Goal: Task Accomplishment & Management: Manage account settings

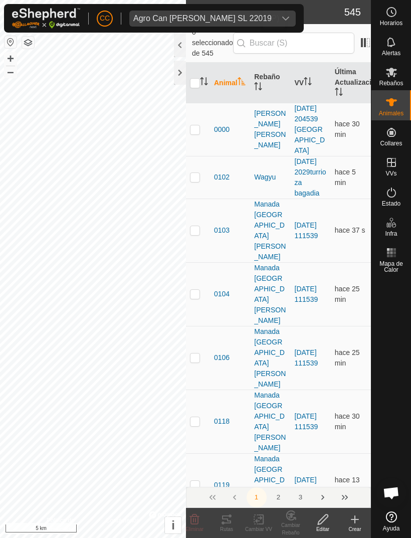
click at [282, 21] on icon "dropdown trigger" at bounding box center [286, 19] width 8 height 8
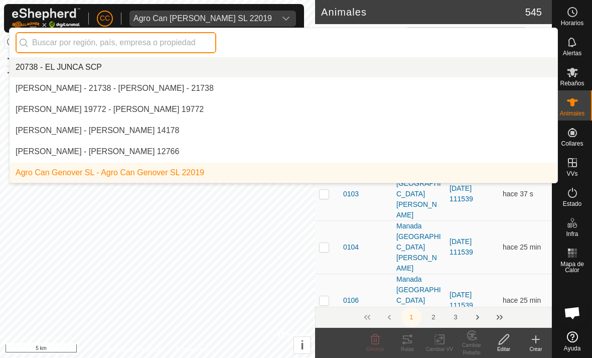
click at [171, 37] on input "text" at bounding box center [116, 42] width 201 height 21
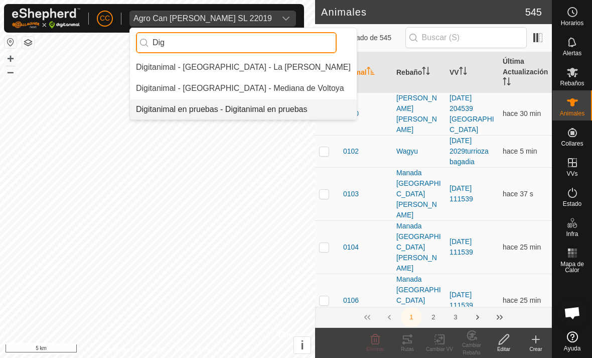
type input "Dig"
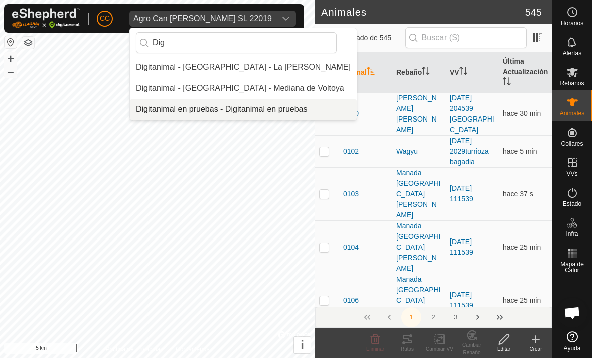
click at [265, 108] on div "Digitanimal en pruebas - Digitanimal en pruebas" at bounding box center [222, 109] width 172 height 12
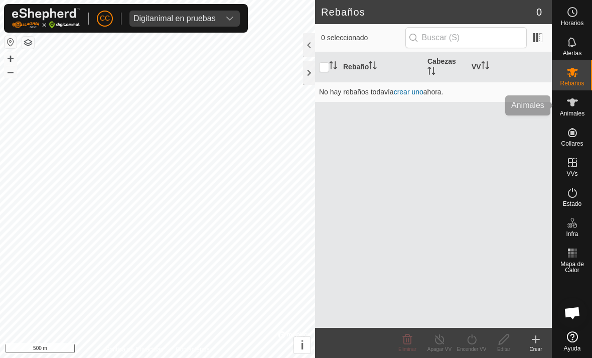
click at [411, 108] on es-animals-svg-icon at bounding box center [572, 102] width 18 height 16
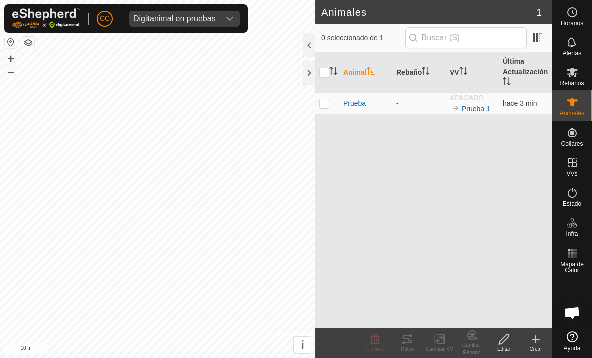
click at [322, 102] on p-checkbox at bounding box center [324, 103] width 10 height 8
checkbox input "true"
click at [327, 107] on p-checkbox at bounding box center [324, 103] width 10 height 8
checkbox input "false"
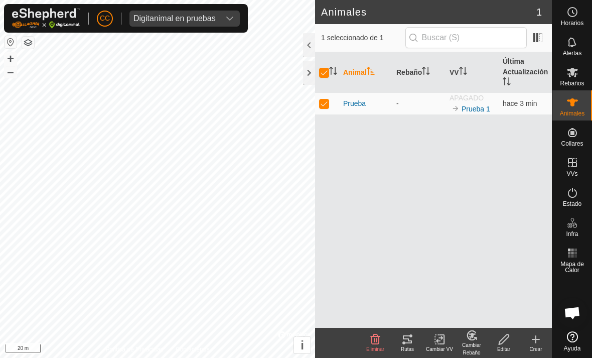
checkbox input "false"
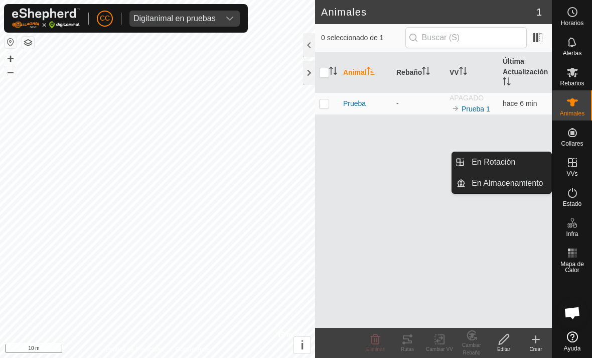
click at [523, 164] on link "En Rotación" at bounding box center [509, 162] width 86 height 20
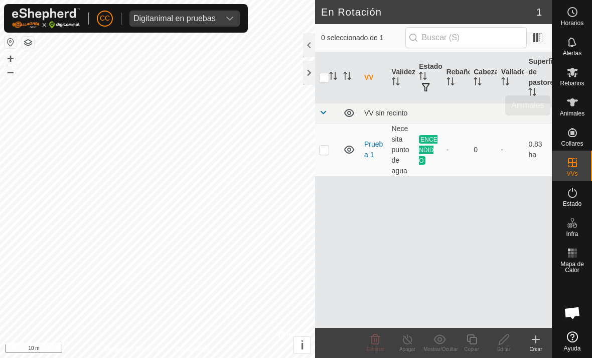
click at [577, 110] on span "Animales" at bounding box center [572, 113] width 25 height 6
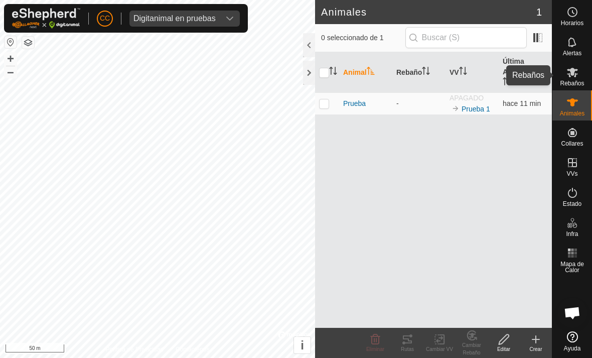
click at [570, 71] on icon at bounding box center [572, 73] width 11 height 10
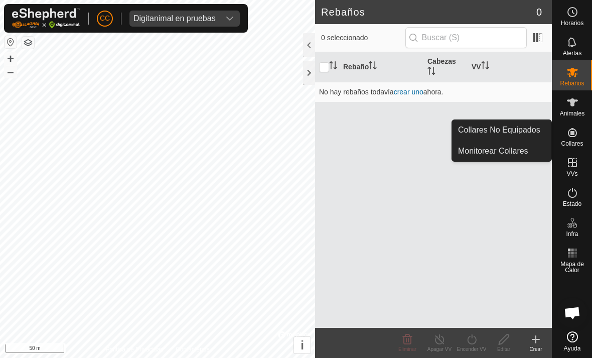
click at [488, 122] on link "Collares No Equipados" at bounding box center [501, 130] width 99 height 20
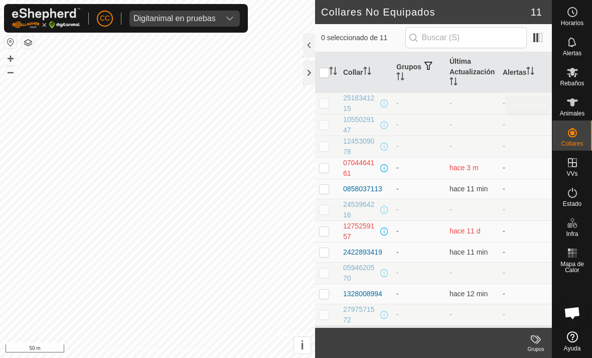
click at [570, 102] on icon at bounding box center [572, 102] width 11 height 8
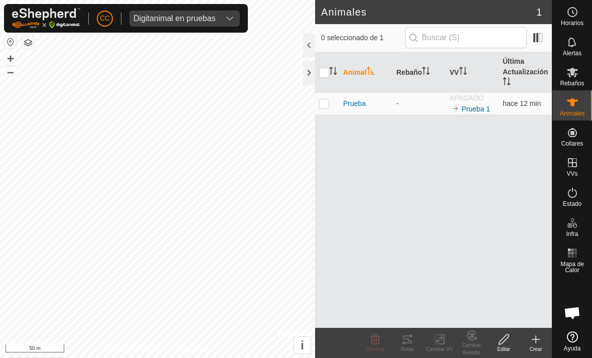
click at [456, 100] on span "APAGADO" at bounding box center [467, 98] width 34 height 8
click at [570, 74] on icon at bounding box center [572, 73] width 11 height 10
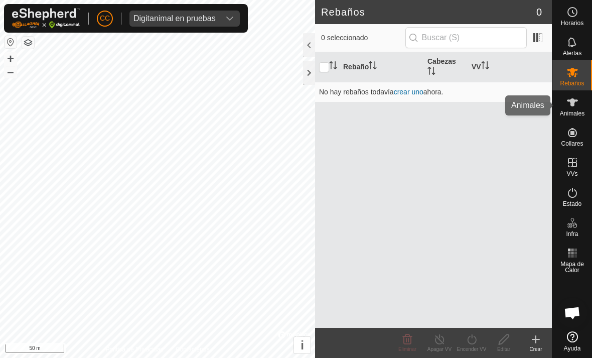
click at [566, 106] on icon at bounding box center [572, 102] width 12 height 12
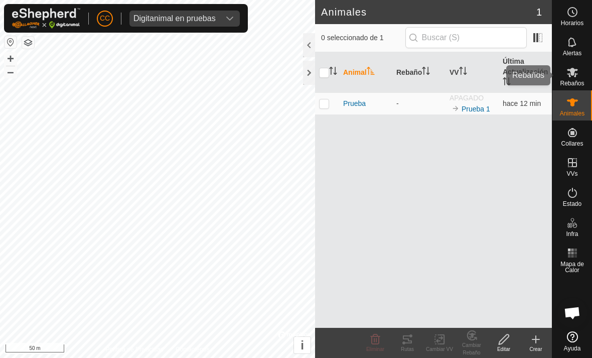
click at [567, 76] on icon at bounding box center [572, 72] width 12 height 12
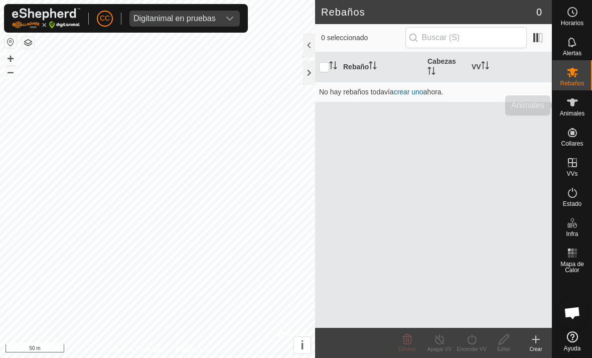
click at [575, 101] on icon at bounding box center [572, 102] width 11 height 8
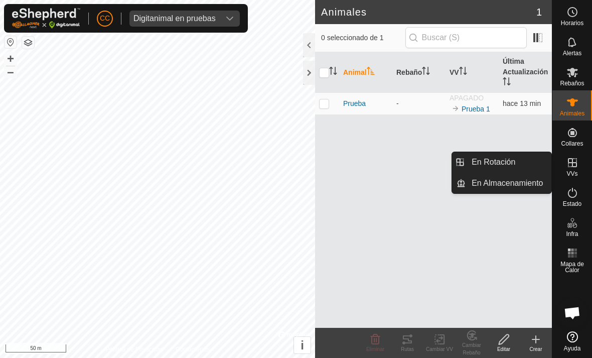
click at [498, 158] on span "En Rotación" at bounding box center [494, 162] width 44 height 12
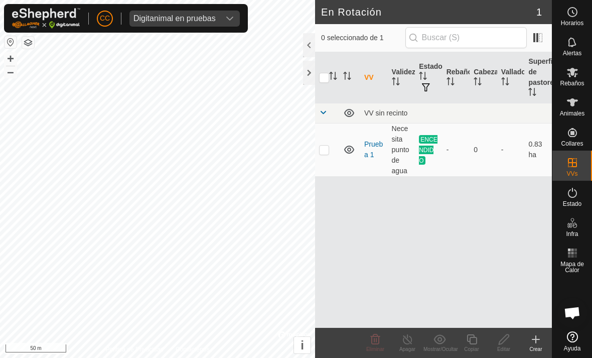
click at [308, 43] on div at bounding box center [309, 45] width 12 height 24
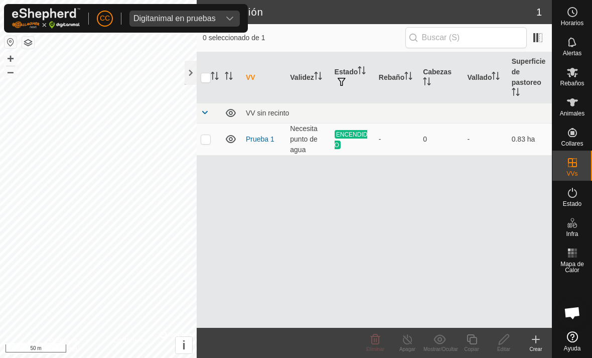
click at [189, 73] on div at bounding box center [191, 73] width 12 height 24
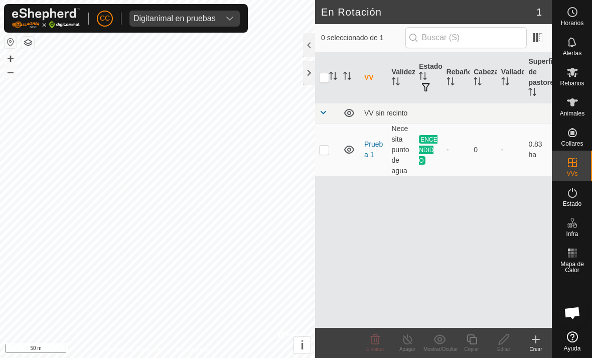
click at [314, 70] on div at bounding box center [309, 73] width 12 height 24
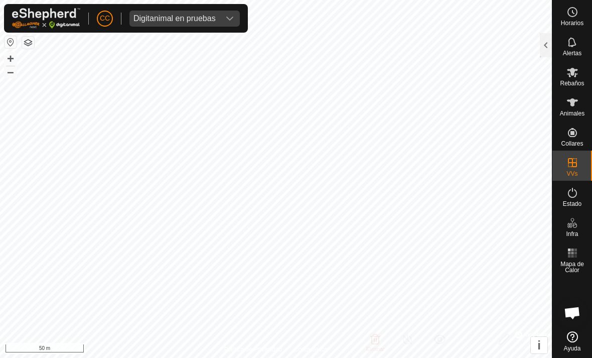
click at [541, 45] on div at bounding box center [546, 45] width 12 height 24
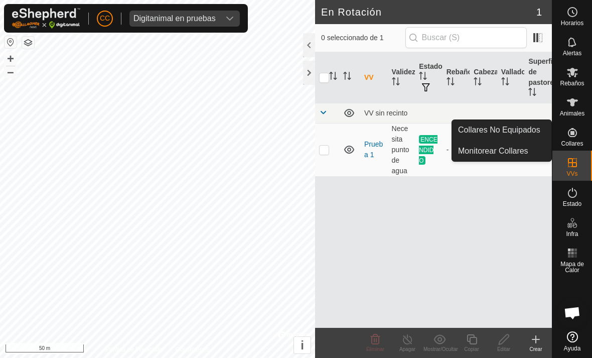
click at [473, 126] on span "Collares No Equipados" at bounding box center [499, 130] width 82 height 12
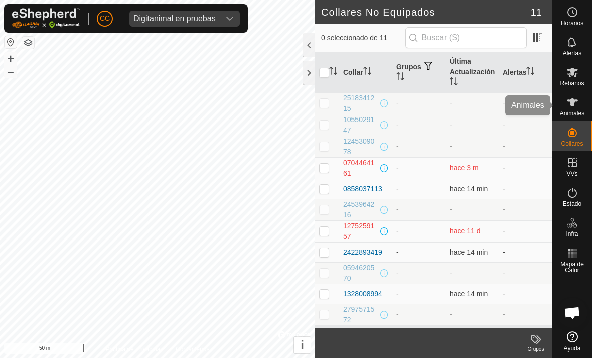
click at [573, 97] on icon at bounding box center [572, 102] width 12 height 12
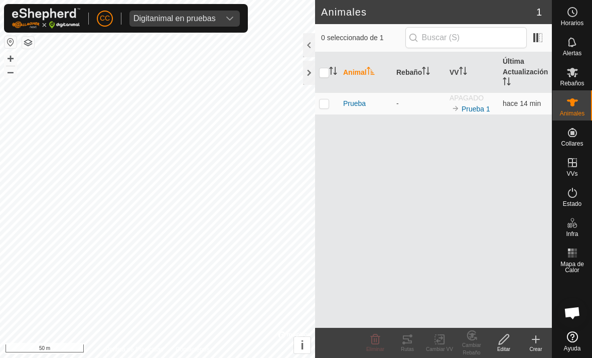
click at [532, 338] on icon at bounding box center [536, 339] width 12 height 12
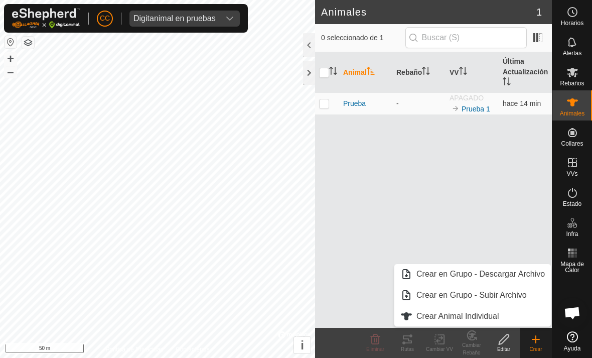
click at [425, 319] on span "Crear Animal Individual" at bounding box center [457, 316] width 83 height 12
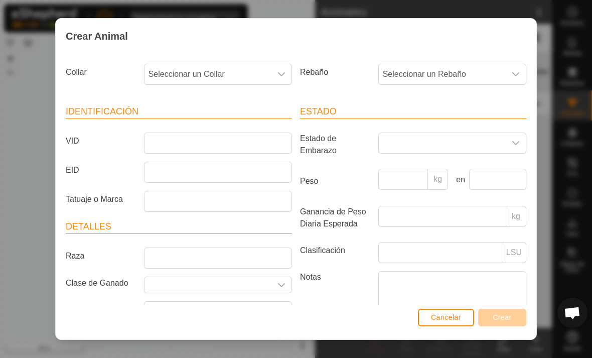
click at [196, 81] on span "Seleccionar un Collar" at bounding box center [207, 74] width 127 height 20
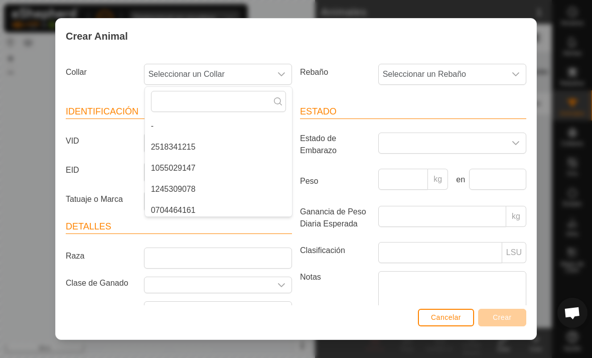
click at [200, 66] on span "Seleccionar un Collar" at bounding box center [207, 74] width 127 height 20
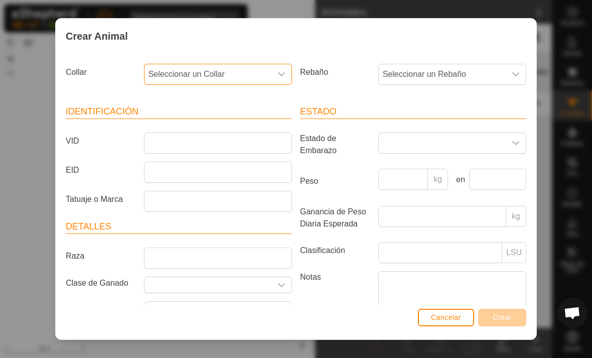
click at [192, 69] on span "Seleccionar un Collar" at bounding box center [207, 74] width 127 height 20
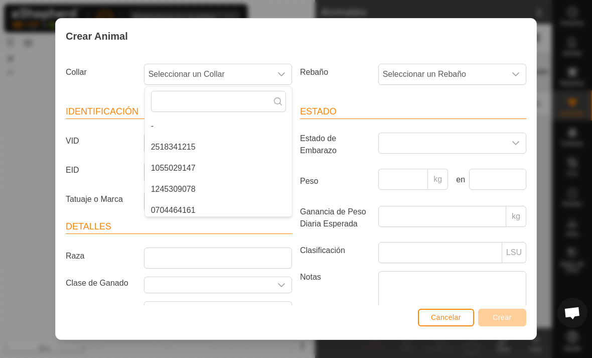
click at [345, 53] on div "Crear Animal" at bounding box center [296, 36] width 481 height 35
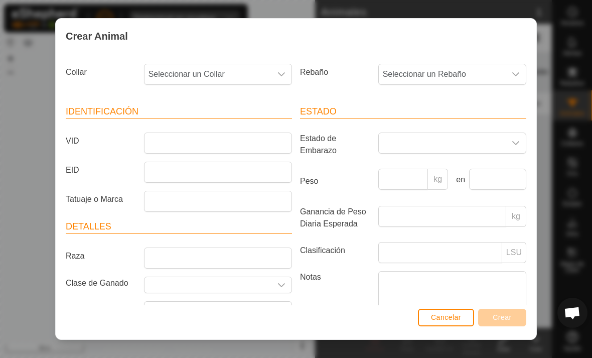
click at [503, 81] on span "Seleccionar un Rebaño" at bounding box center [442, 74] width 127 height 20
click at [332, 78] on label "Rebaño" at bounding box center [335, 72] width 78 height 17
click at [166, 132] on input "VID" at bounding box center [218, 142] width 148 height 21
click at [445, 314] on span "Cancelar" at bounding box center [446, 317] width 30 height 8
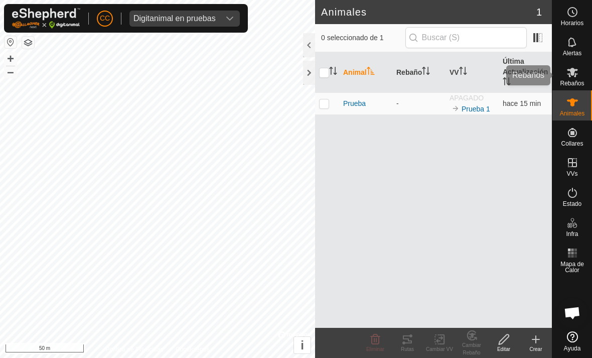
click at [567, 76] on icon at bounding box center [572, 72] width 12 height 12
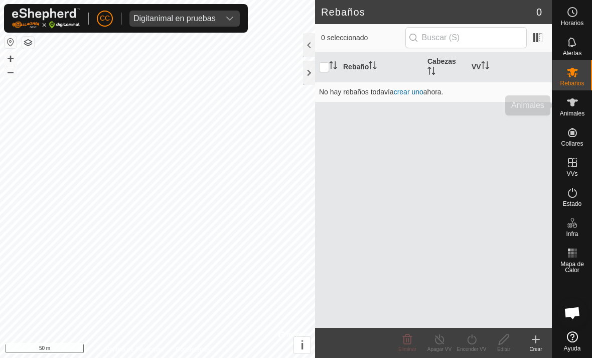
click at [567, 109] on es-animals-svg-icon at bounding box center [572, 102] width 18 height 16
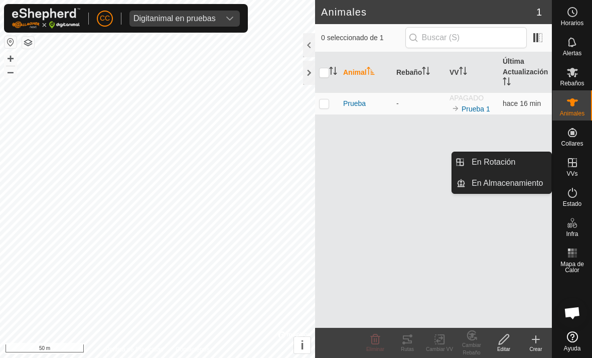
click at [487, 164] on span "En Rotación" at bounding box center [494, 162] width 44 height 12
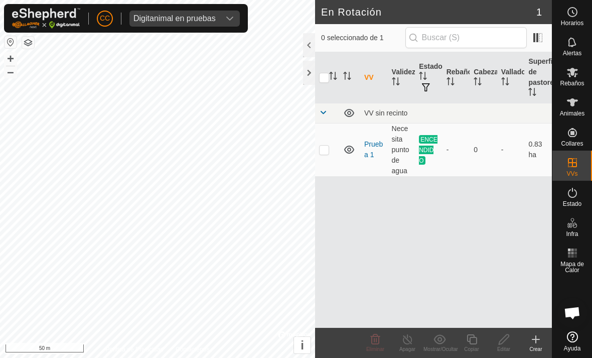
click at [531, 335] on icon at bounding box center [536, 339] width 12 height 12
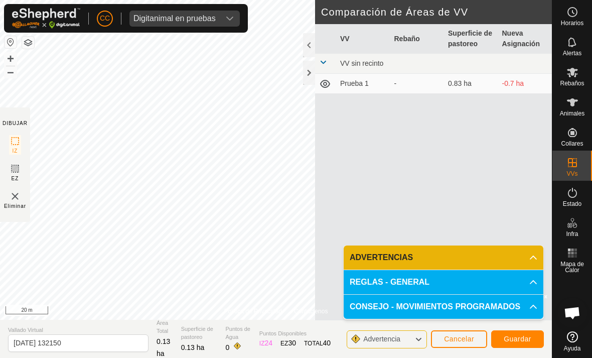
click at [454, 335] on span "Cancelar" at bounding box center [459, 339] width 30 height 8
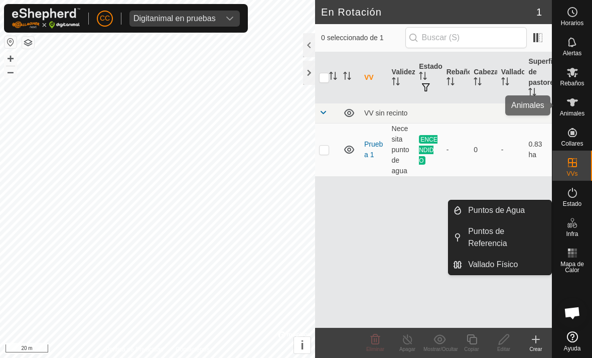
click at [574, 105] on icon at bounding box center [572, 102] width 11 height 8
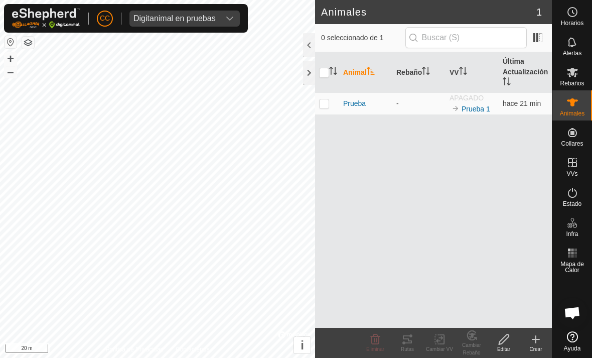
click at [363, 101] on span "Prueba" at bounding box center [354, 103] width 23 height 11
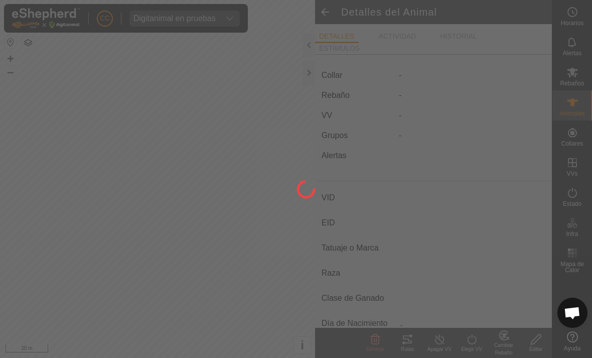
type input "Prueba"
type input "-"
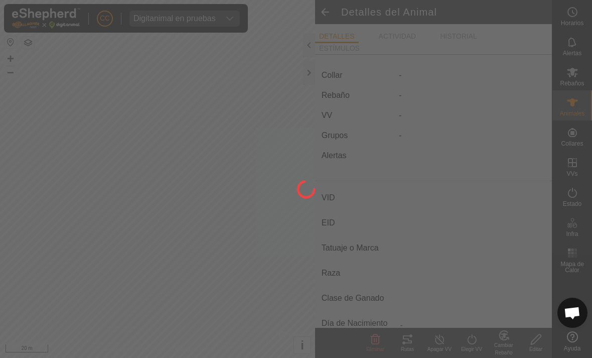
type input "0 kg"
type input "-"
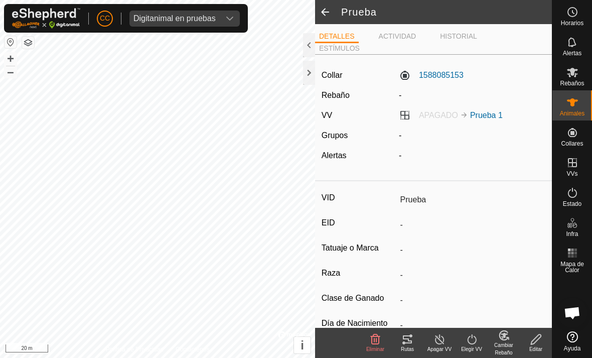
click at [305, 70] on div at bounding box center [309, 73] width 12 height 24
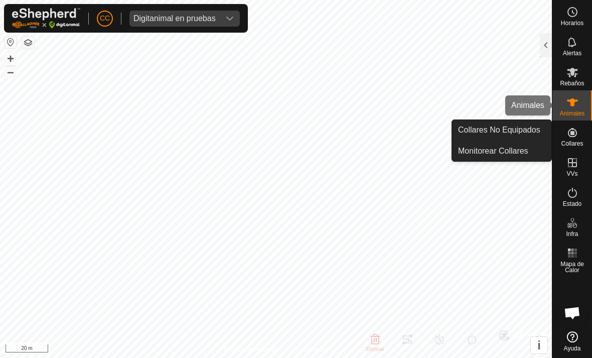
click at [573, 105] on icon at bounding box center [572, 102] width 11 height 8
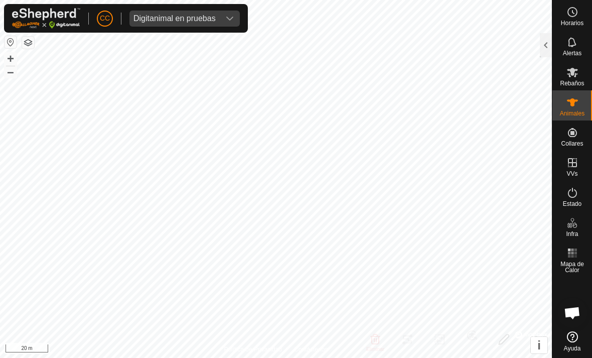
click at [544, 40] on div at bounding box center [546, 45] width 12 height 24
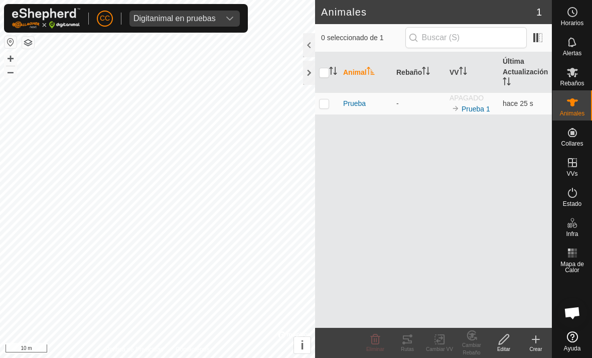
click at [324, 103] on p-checkbox at bounding box center [324, 103] width 10 height 8
checkbox input "true"
click at [438, 350] on div "Cambiar VV" at bounding box center [439, 349] width 32 height 8
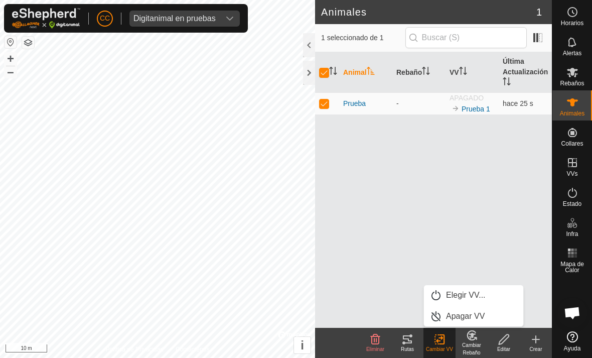
click at [481, 288] on link "Elegir VV..." at bounding box center [473, 295] width 99 height 20
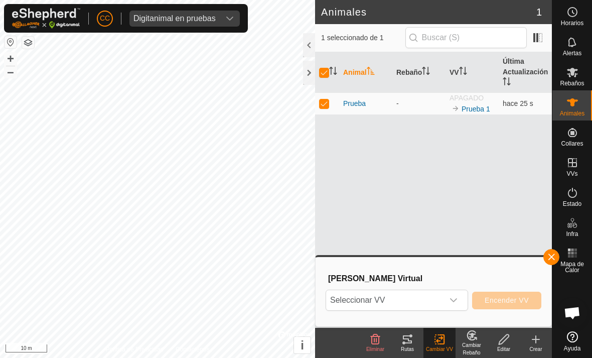
click at [464, 298] on p-select "Seleccionar VV" at bounding box center [397, 299] width 142 height 21
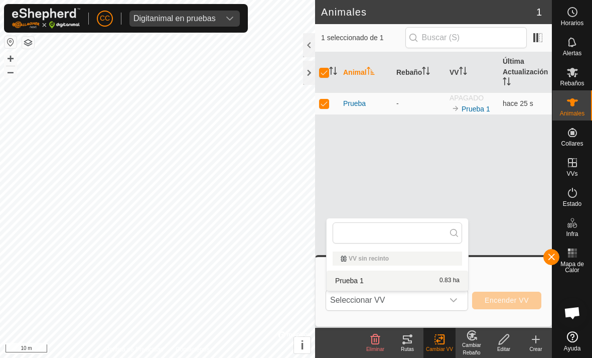
click at [405, 280] on div "Prueba 1 0.83 ha" at bounding box center [397, 280] width 129 height 12
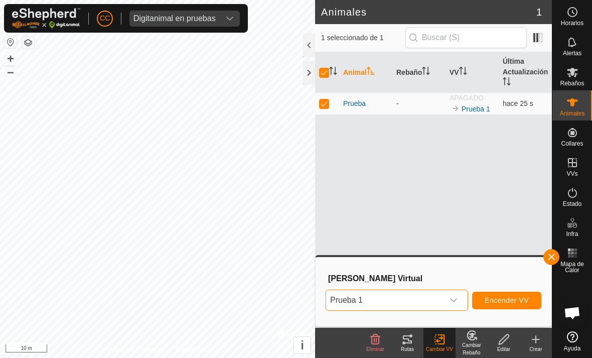
click at [520, 296] on span "Encender VV" at bounding box center [507, 300] width 44 height 8
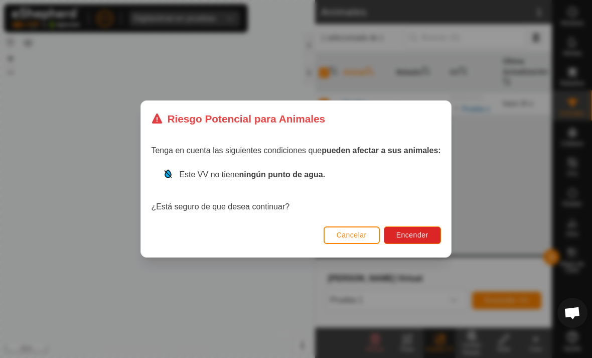
click at [430, 226] on button "Encender" at bounding box center [412, 235] width 57 height 18
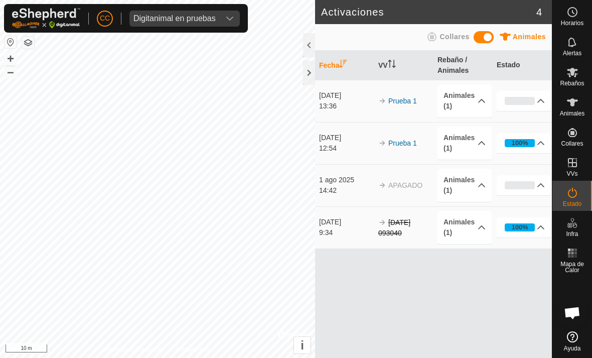
click at [486, 137] on p-accordion-header "Animales (1)" at bounding box center [464, 142] width 54 height 33
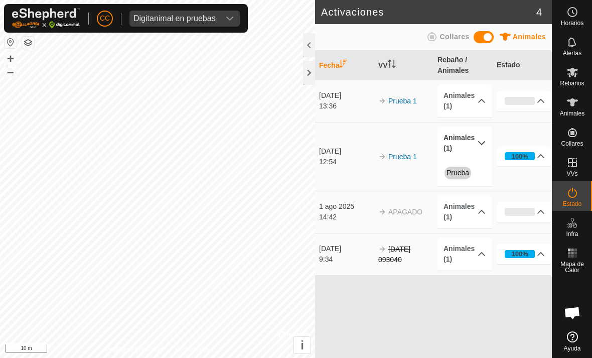
click at [479, 98] on icon at bounding box center [482, 101] width 8 height 8
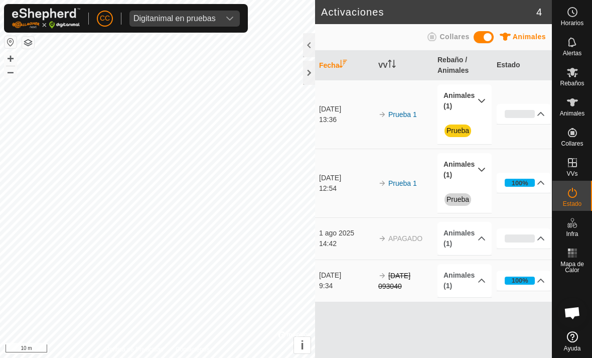
click at [317, 76] on th "Fecha" at bounding box center [344, 66] width 59 height 30
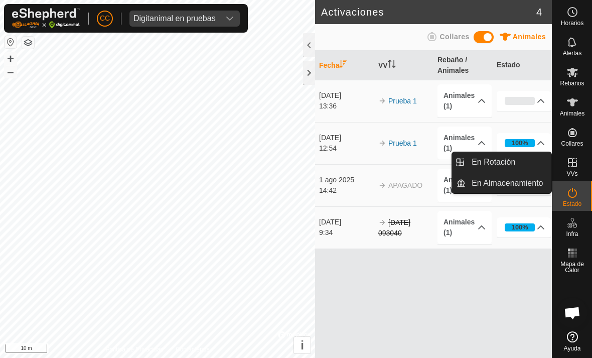
click at [502, 162] on span "En Rotación" at bounding box center [494, 162] width 44 height 12
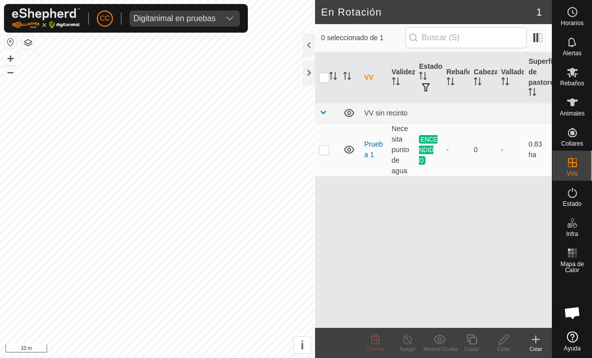
click at [311, 41] on div at bounding box center [309, 45] width 12 height 24
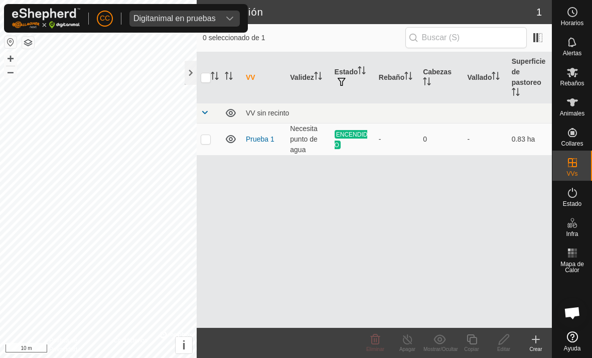
click at [210, 141] on p-checkbox at bounding box center [206, 139] width 10 height 8
checkbox input "true"
click at [571, 101] on icon at bounding box center [572, 102] width 11 height 8
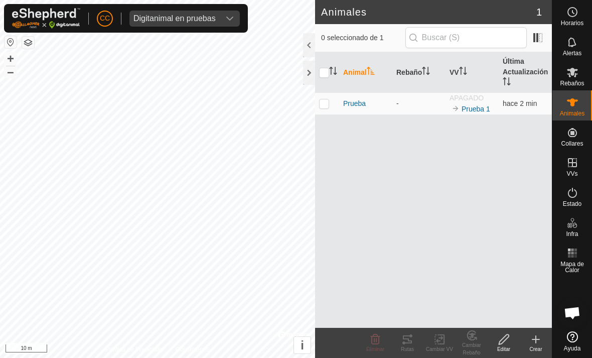
click at [477, 105] on link "Prueba 1" at bounding box center [476, 109] width 29 height 8
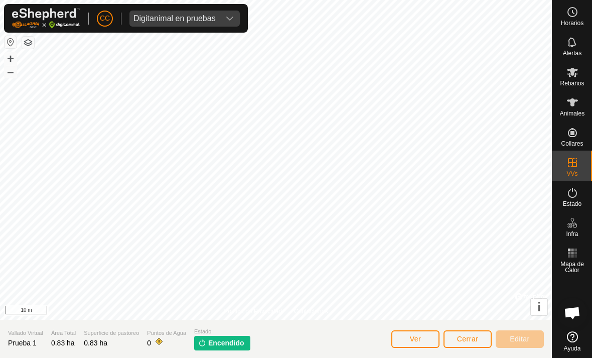
click at [456, 347] on button "Cerrar" at bounding box center [467, 339] width 48 height 18
click at [475, 338] on span "Cerrar" at bounding box center [468, 339] width 22 height 8
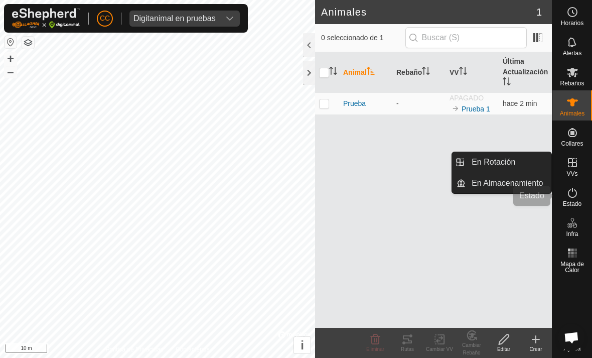
click at [572, 198] on icon at bounding box center [572, 193] width 12 height 12
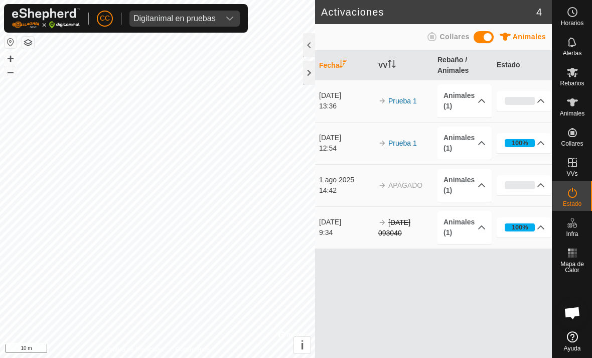
click at [577, 195] on icon at bounding box center [572, 193] width 12 height 12
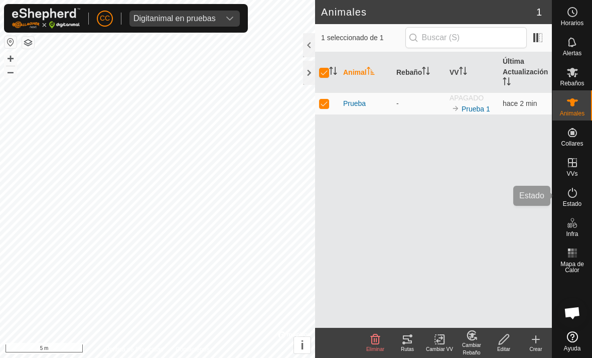
click at [576, 199] on es-activation-svg-icon at bounding box center [572, 193] width 18 height 16
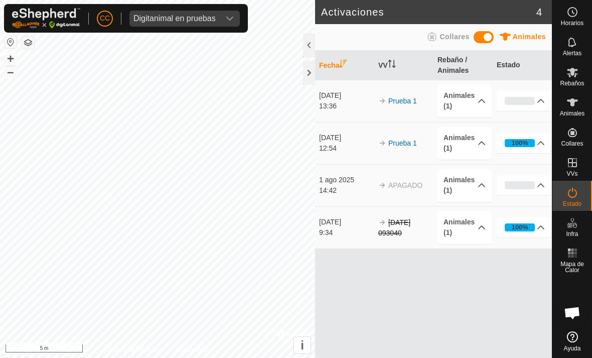
click at [531, 97] on div "0%" at bounding box center [520, 101] width 30 height 8
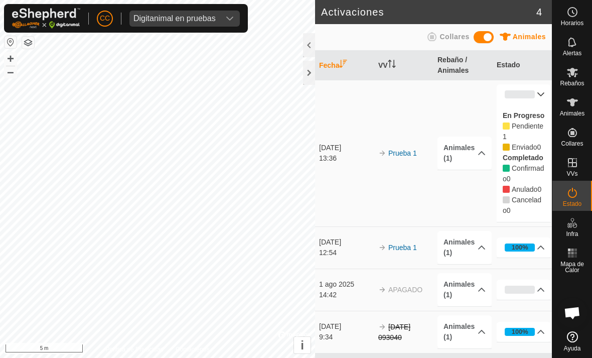
click at [473, 150] on p-accordion-header "Animales (1)" at bounding box center [464, 152] width 54 height 33
click at [527, 245] on div "100%" at bounding box center [520, 247] width 17 height 10
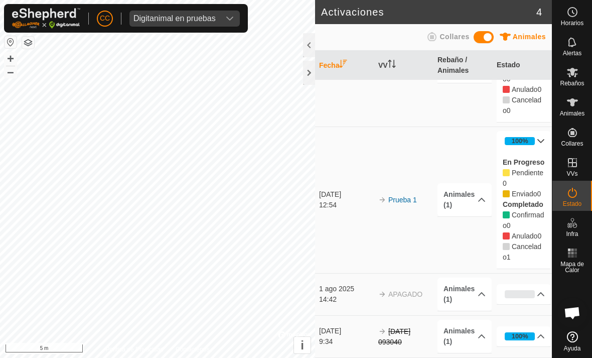
scroll to position [99, 0]
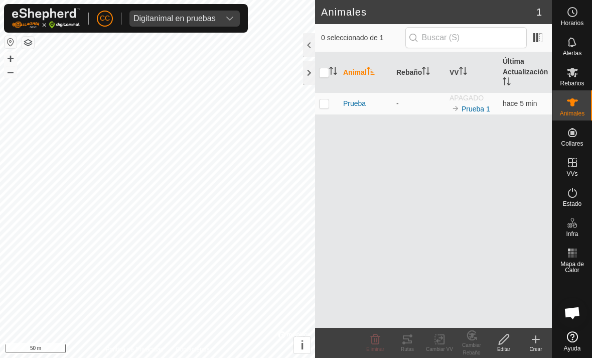
click at [218, 18] on span "Digitanimal en pruebas" at bounding box center [174, 19] width 90 height 16
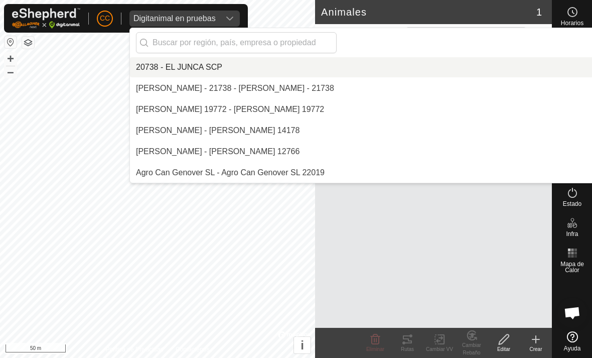
scroll to position [2360, 0]
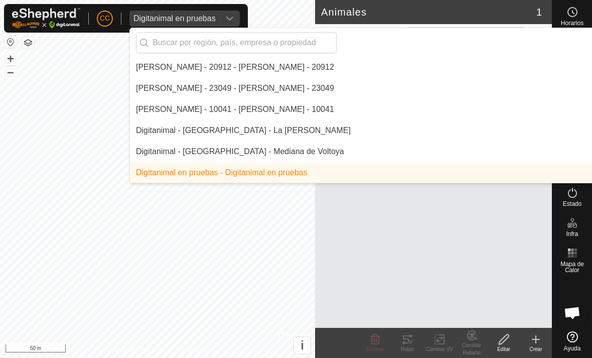
click at [187, 41] on input "text" at bounding box center [236, 42] width 201 height 21
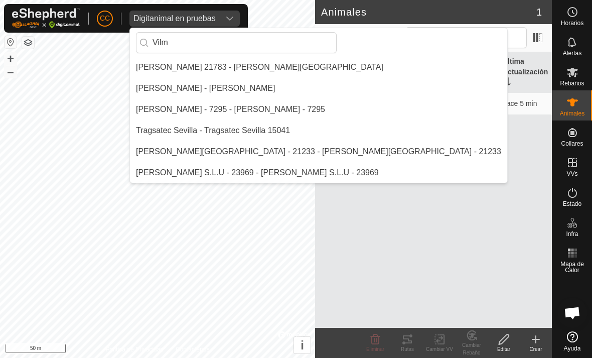
scroll to position [0, 0]
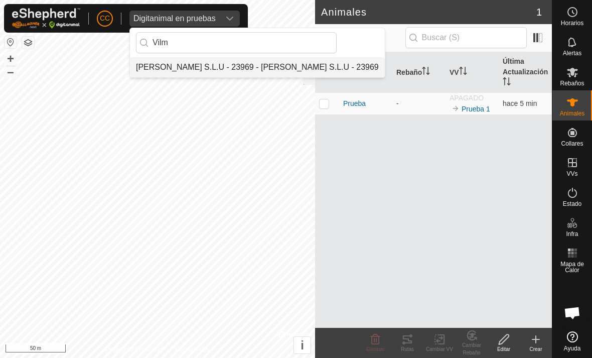
type input "Vilm"
click at [165, 59] on li "Vilma Labra S.L.U - 23969 - Vilma Labra S.L.U - 23969" at bounding box center [257, 67] width 255 height 20
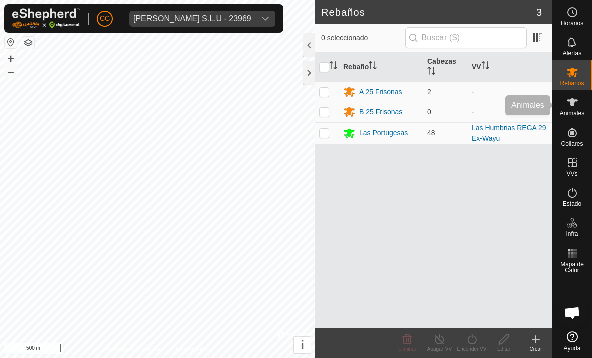
click at [568, 107] on icon at bounding box center [572, 102] width 12 height 12
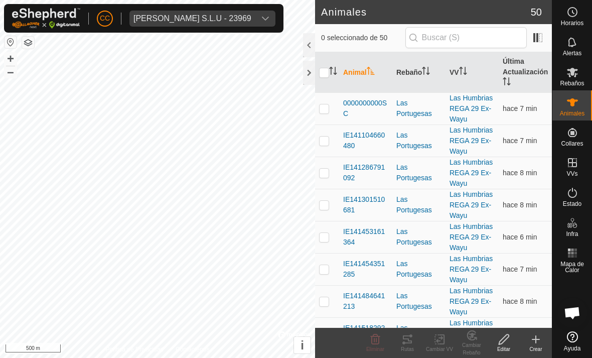
click at [327, 116] on td at bounding box center [327, 108] width 24 height 32
checkbox input "true"
click at [320, 143] on p-checkbox at bounding box center [324, 140] width 10 height 8
checkbox input "true"
click at [322, 171] on p-checkbox at bounding box center [324, 173] width 10 height 8
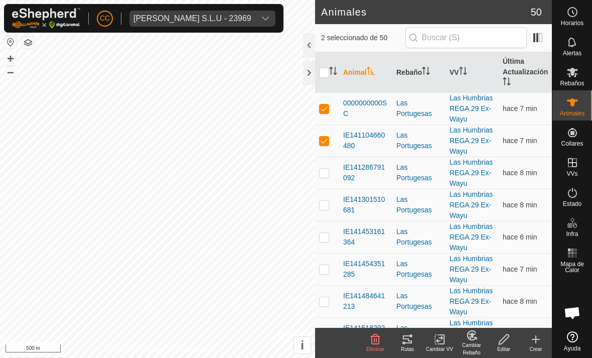
checkbox input "true"
click at [324, 205] on p-checkbox at bounding box center [324, 205] width 10 height 8
checkbox input "true"
click at [325, 260] on td at bounding box center [327, 269] width 24 height 32
checkbox input "true"
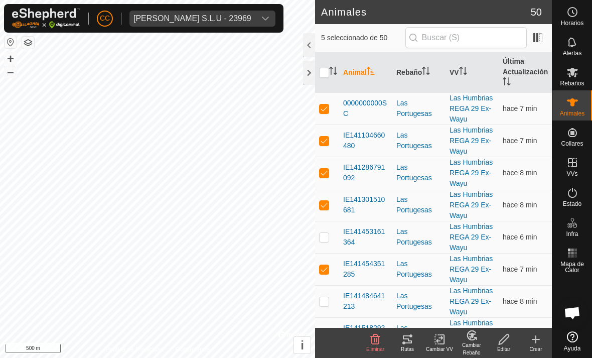
click at [322, 242] on td at bounding box center [327, 237] width 24 height 32
checkbox input "true"
click at [327, 295] on td at bounding box center [327, 301] width 24 height 32
checkbox input "true"
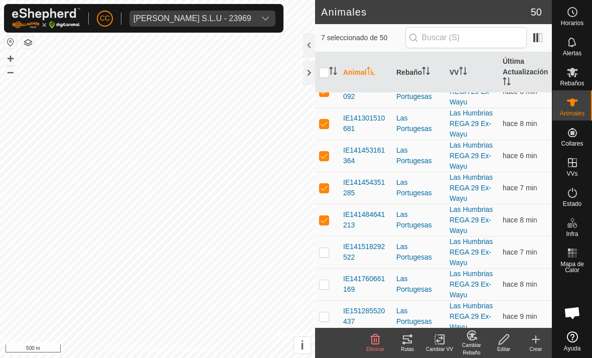
scroll to position [82, 0]
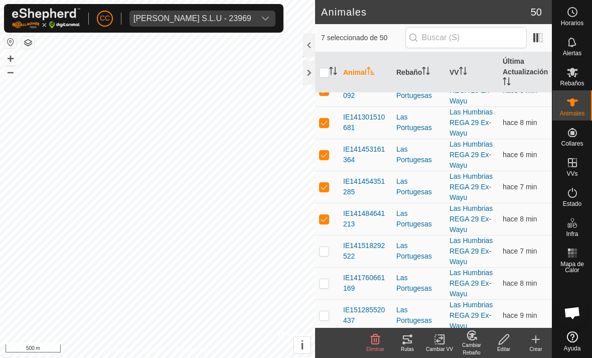
click at [326, 248] on p-checkbox at bounding box center [324, 251] width 10 height 8
checkbox input "true"
click at [326, 281] on p-checkbox at bounding box center [324, 283] width 10 height 8
checkbox input "true"
click at [407, 346] on div "Rutas" at bounding box center [407, 349] width 32 height 8
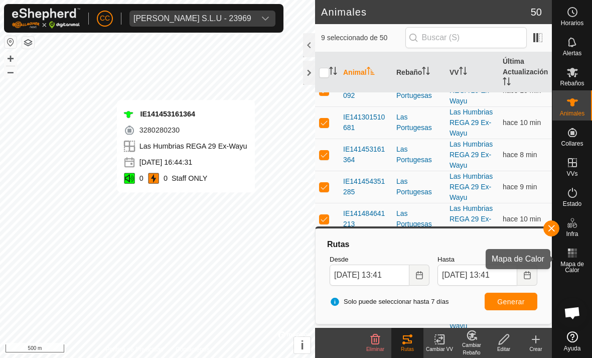
click at [568, 261] on span "Mapa de Calor" at bounding box center [572, 267] width 35 height 12
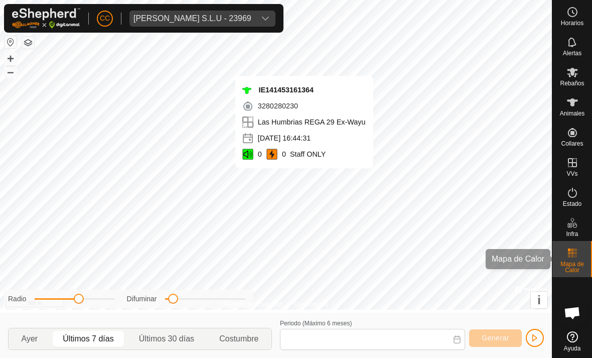
click at [571, 258] on icon at bounding box center [572, 253] width 12 height 12
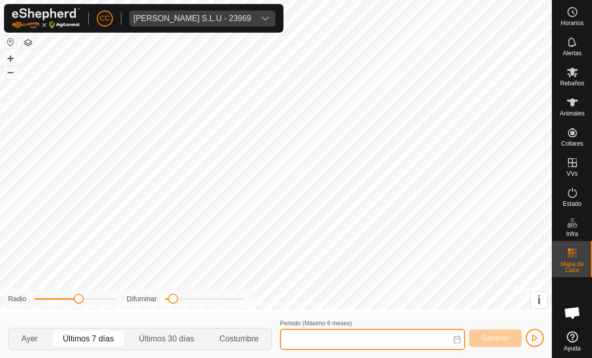
click at [388, 336] on input "Periodo (Máximo 6 meses)" at bounding box center [372, 339] width 185 height 21
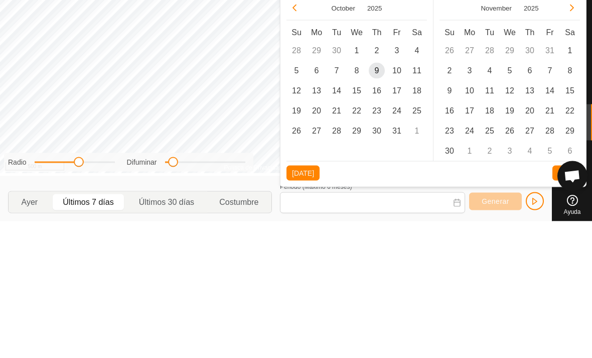
click at [358, 179] on span "1" at bounding box center [357, 187] width 16 height 16
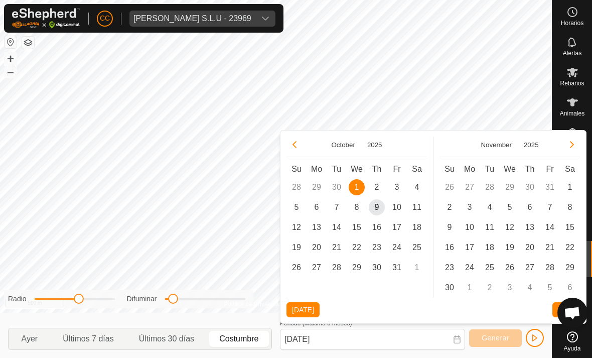
click at [358, 205] on span "8" at bounding box center [357, 207] width 16 height 16
type input "01 Oct, 2025 - 08 Oct, 2025"
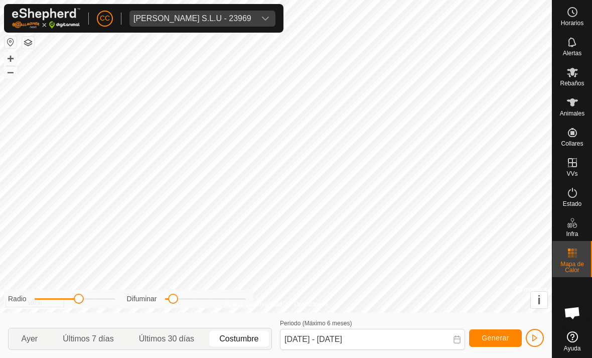
click at [504, 343] on button "Generar" at bounding box center [495, 338] width 53 height 18
click at [501, 346] on button "Generar" at bounding box center [495, 338] width 53 height 18
click at [501, 336] on span "Generar" at bounding box center [496, 338] width 28 height 8
click at [499, 332] on button "Generar" at bounding box center [495, 338] width 53 height 18
click at [491, 335] on span "Generar" at bounding box center [496, 338] width 28 height 8
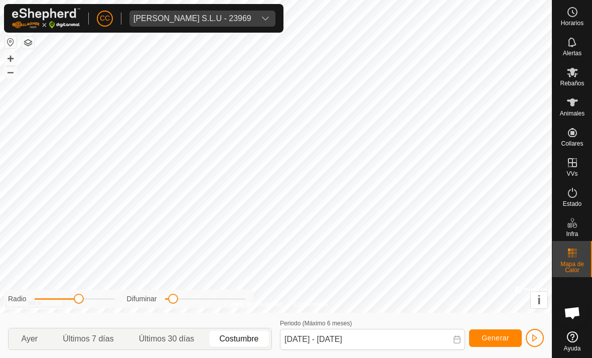
click at [495, 335] on span "Generar" at bounding box center [496, 338] width 28 height 8
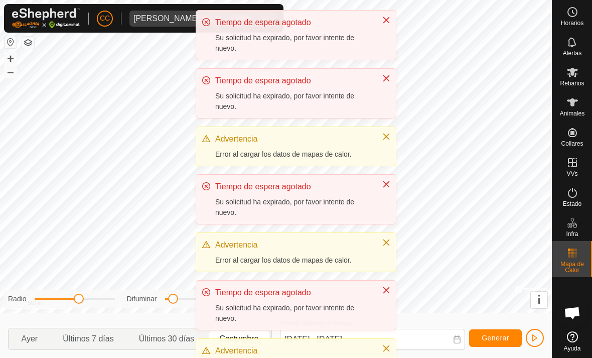
click at [160, 23] on div "Vilma Labra S.L.U - 23969" at bounding box center [192, 19] width 118 height 8
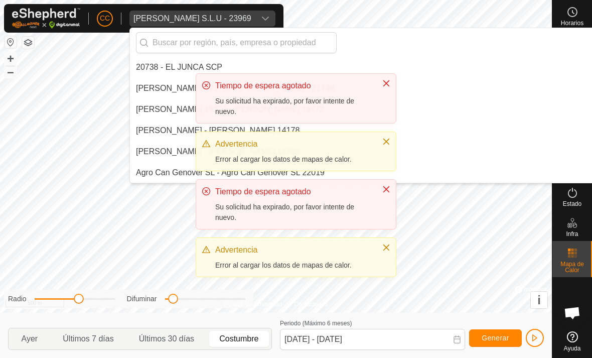
scroll to position [8829, 0]
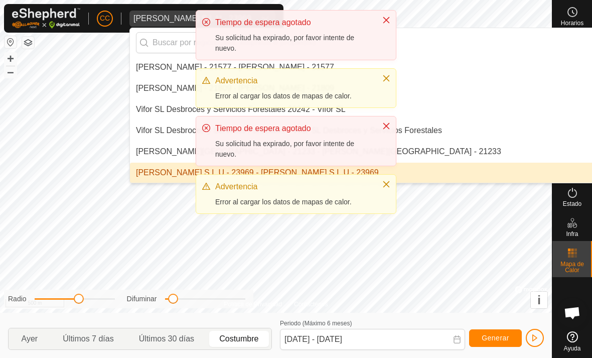
click at [165, 41] on input "text" at bounding box center [236, 42] width 201 height 21
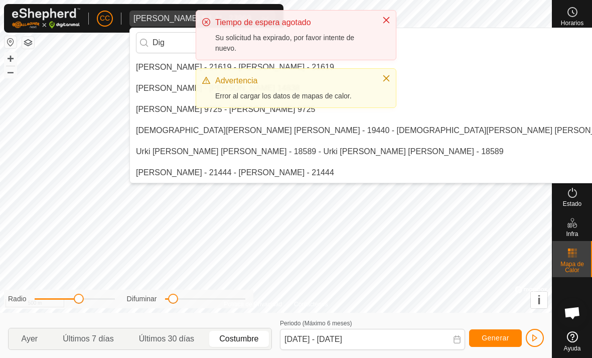
scroll to position [0, 0]
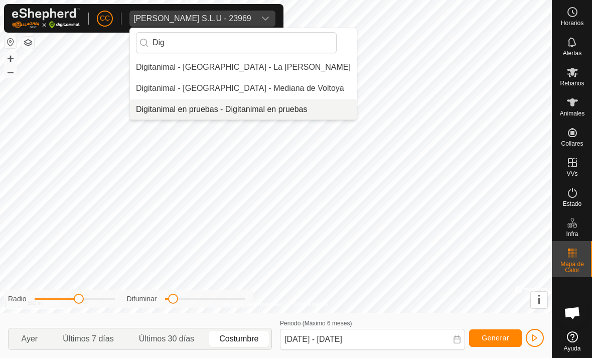
type input "Dig"
click at [171, 110] on div "Digitanimal en pruebas - Digitanimal en pruebas" at bounding box center [222, 109] width 172 height 12
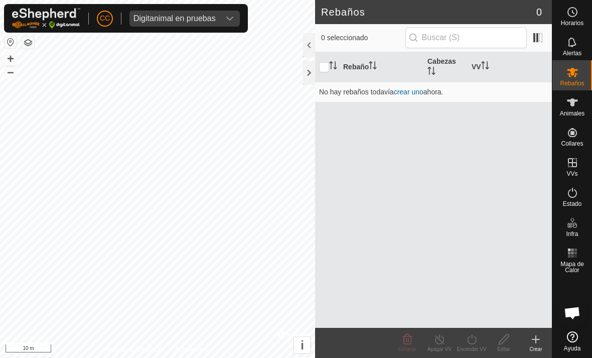
click at [412, 93] on link "crear uno" at bounding box center [409, 92] width 30 height 8
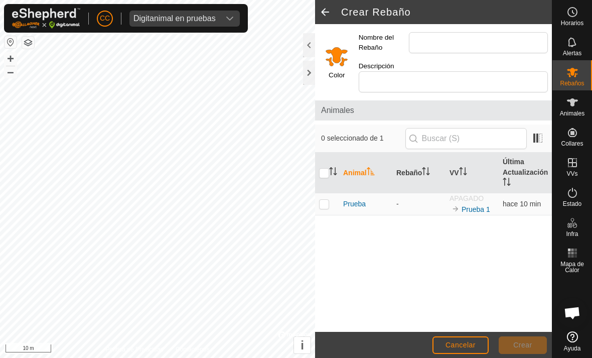
click at [326, 200] on p-checkbox at bounding box center [324, 204] width 10 height 8
checkbox input "true"
click at [567, 107] on icon at bounding box center [572, 102] width 12 height 12
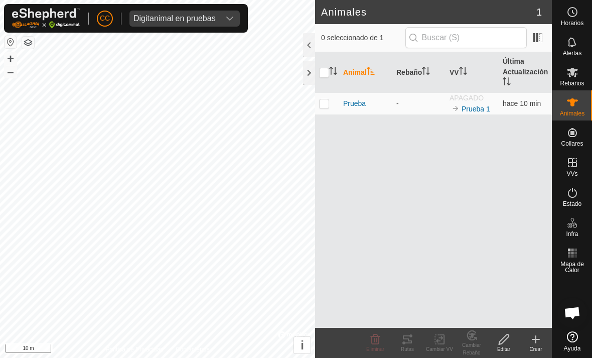
click at [214, 23] on div "Digitanimal en pruebas" at bounding box center [174, 19] width 82 height 8
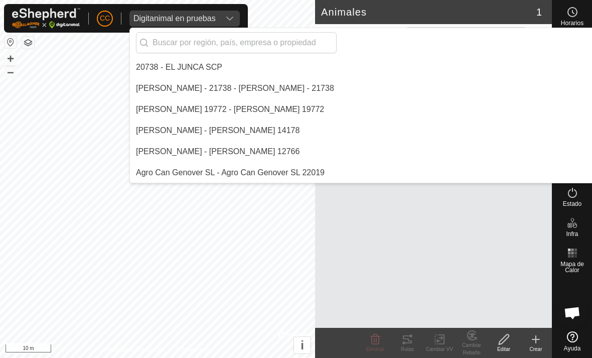
scroll to position [2360, 0]
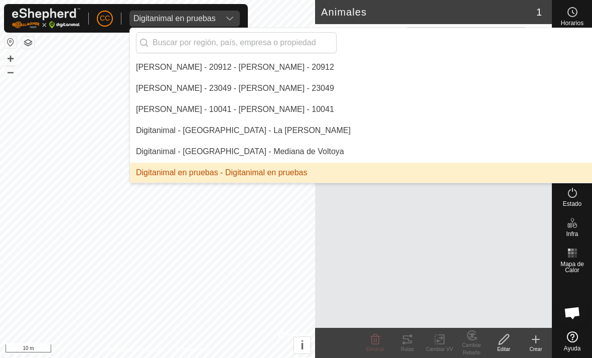
click at [191, 41] on input "text" at bounding box center [236, 42] width 201 height 21
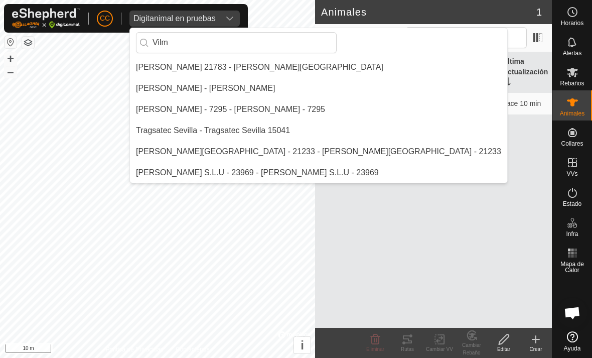
scroll to position [0, 0]
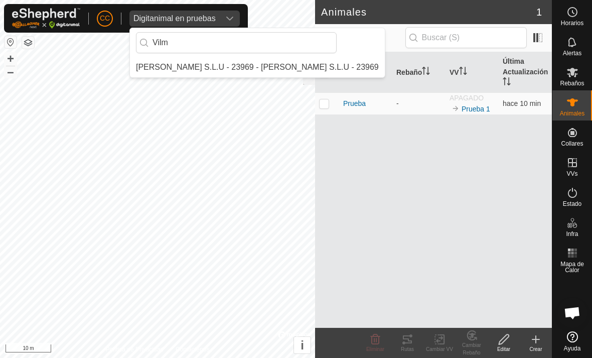
type input "Vilm"
click at [186, 66] on div "[PERSON_NAME] S.L.U - 23969 - [PERSON_NAME] S.L.U - 23969" at bounding box center [257, 67] width 243 height 12
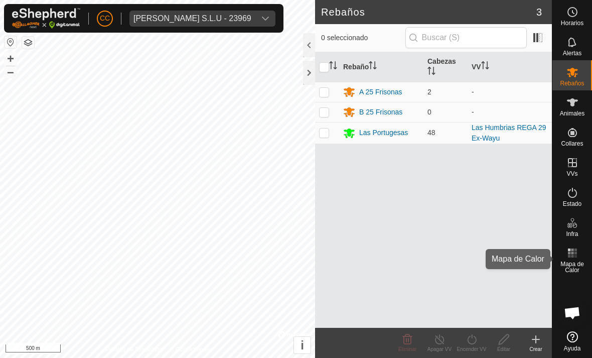
click at [563, 261] on span "Mapa de Calor" at bounding box center [572, 267] width 35 height 12
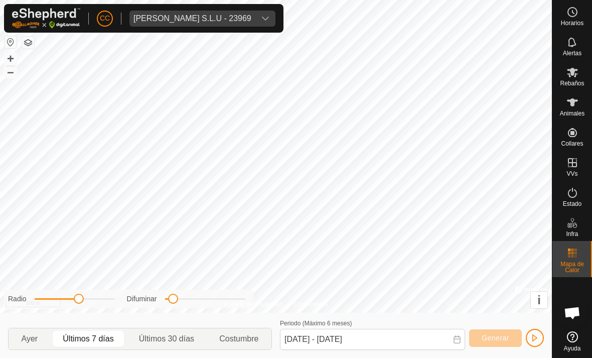
click at [162, 342] on span "Últimos 30 días" at bounding box center [166, 339] width 55 height 12
type input "09 Sep, 2025 - 08 Oct, 2025"
click at [240, 340] on span "Costumbre" at bounding box center [238, 339] width 39 height 12
click at [231, 16] on span "Vilma Labra S.L.U - 23969" at bounding box center [192, 19] width 126 height 16
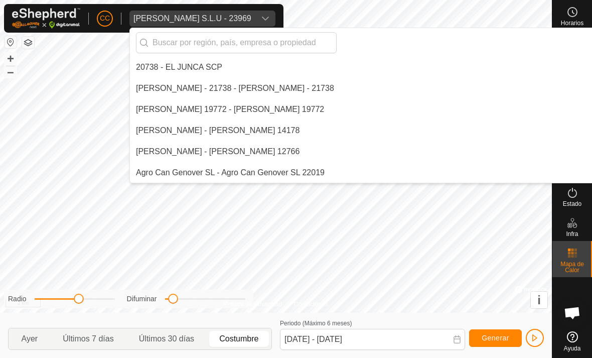
scroll to position [8829, 0]
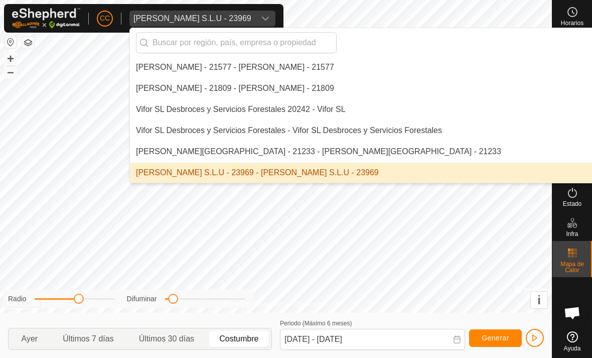
click at [206, 47] on input "text" at bounding box center [236, 42] width 201 height 21
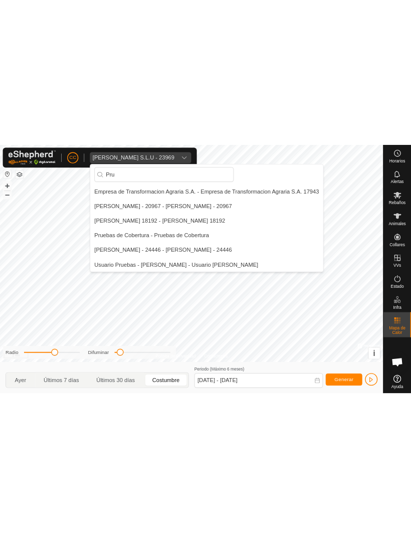
scroll to position [0, 0]
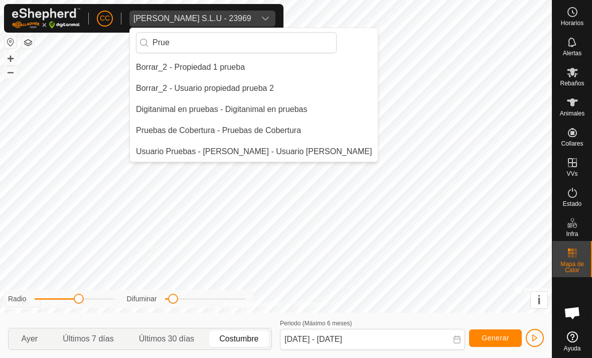
type input "Prue"
click at [177, 101] on li "Digitanimal en pruebas - Digitanimal en pruebas" at bounding box center [254, 109] width 248 height 20
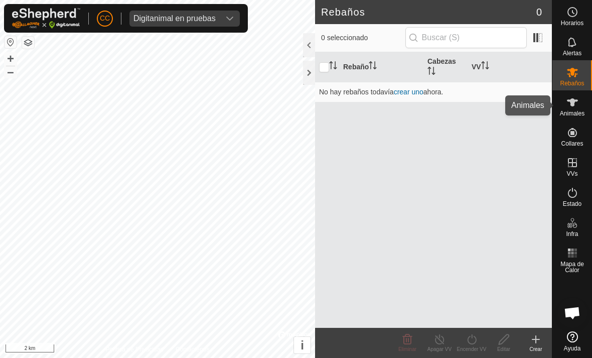
click at [560, 105] on div "Animales" at bounding box center [572, 105] width 40 height 30
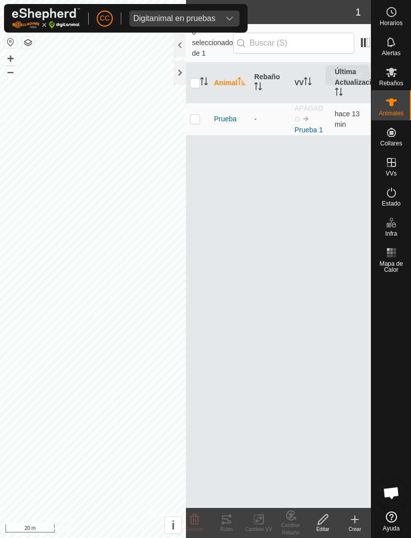
click at [384, 75] on es-mob-svg-icon at bounding box center [392, 72] width 18 height 16
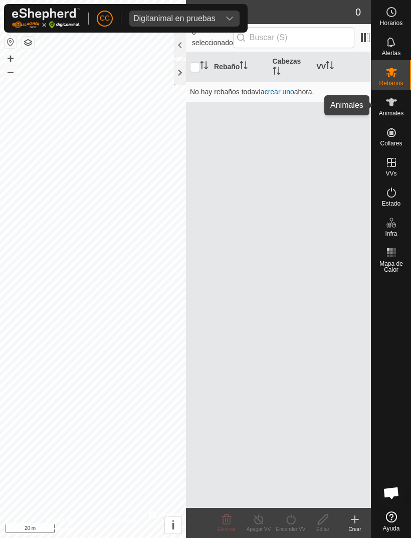
click at [399, 100] on es-animals-svg-icon at bounding box center [392, 102] width 18 height 16
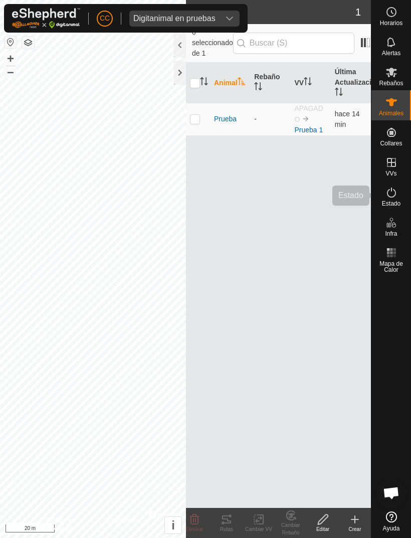
click at [391, 191] on icon at bounding box center [391, 193] width 9 height 10
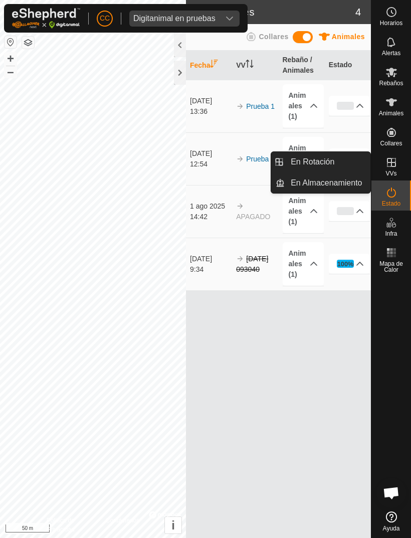
click at [305, 165] on span "En Rotación" at bounding box center [313, 162] width 44 height 12
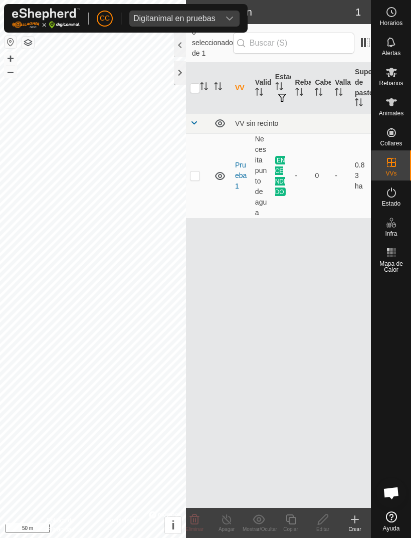
click at [351, 357] on div "Crear" at bounding box center [355, 530] width 32 height 8
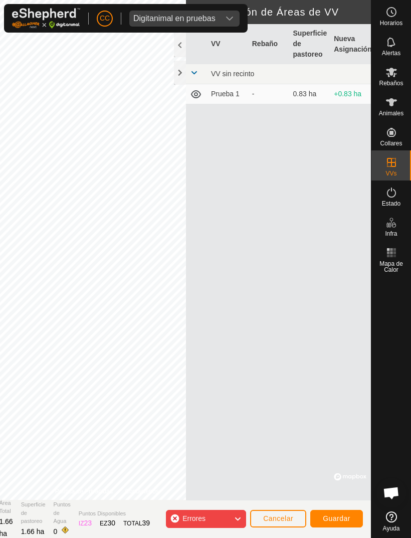
click at [337, 357] on span "Guardar" at bounding box center [337, 519] width 28 height 8
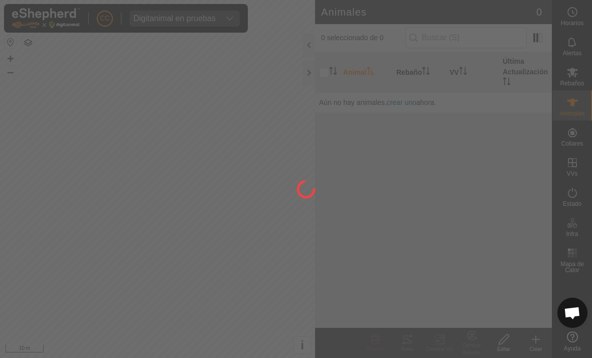
checkbox input "true"
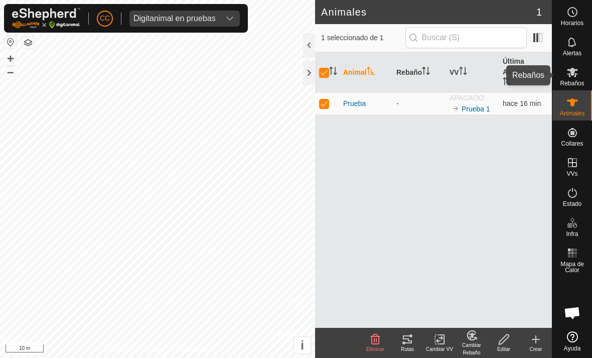
click at [579, 83] on span "Rebaños" at bounding box center [572, 83] width 24 height 6
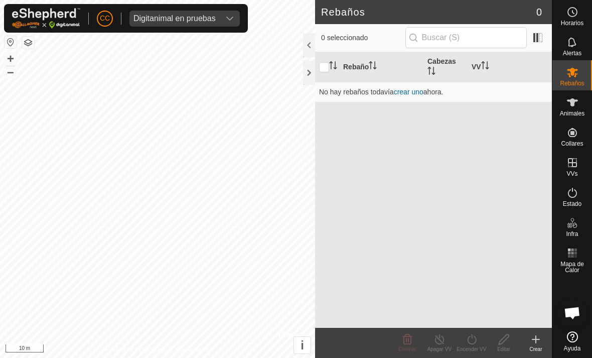
click at [537, 348] on div "Crear" at bounding box center [536, 349] width 32 height 8
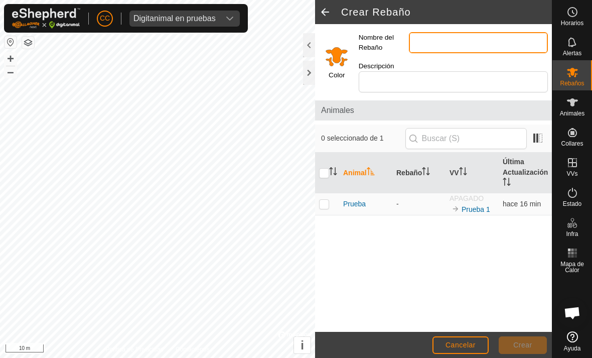
click at [453, 50] on input "Nombre del Rebaño" at bounding box center [478, 42] width 139 height 21
type input "Prueba"
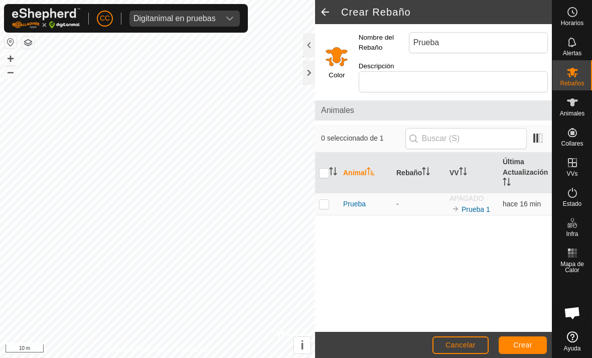
click at [530, 348] on span "Crear" at bounding box center [522, 345] width 19 height 8
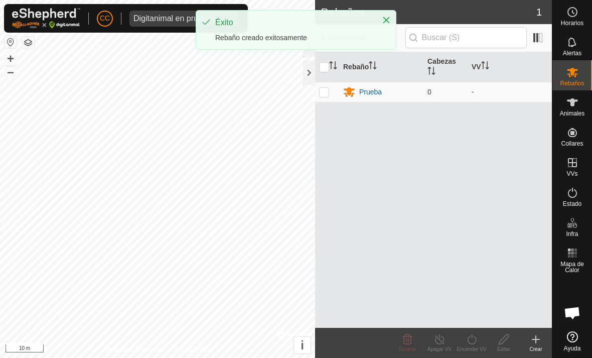
click at [328, 89] on p-checkbox at bounding box center [324, 92] width 10 height 8
checkbox input "true"
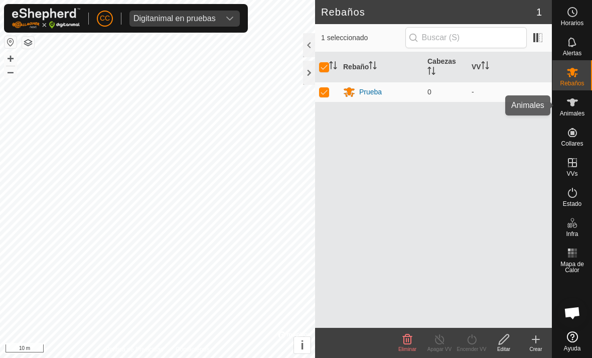
click at [577, 112] on span "Animales" at bounding box center [572, 113] width 25 height 6
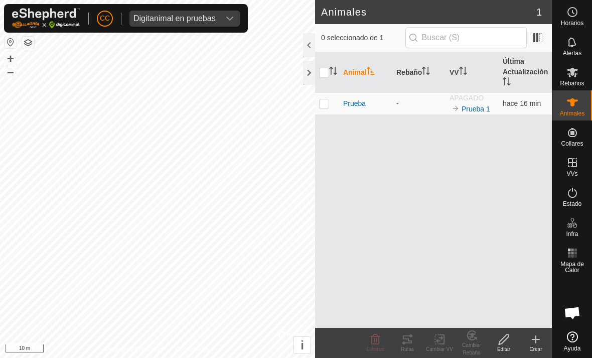
click at [329, 104] on td at bounding box center [327, 103] width 24 height 22
checkbox input "true"
click at [505, 342] on icon at bounding box center [504, 339] width 13 height 12
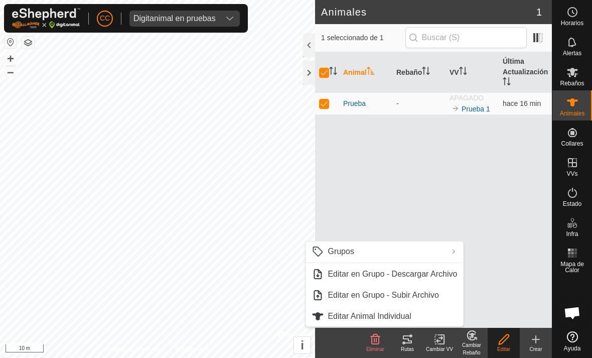
click at [525, 285] on div "Animal Rebaño VV Última Actualización Prueba - APAGADO Prueba 1 hace 16 min" at bounding box center [433, 189] width 237 height 275
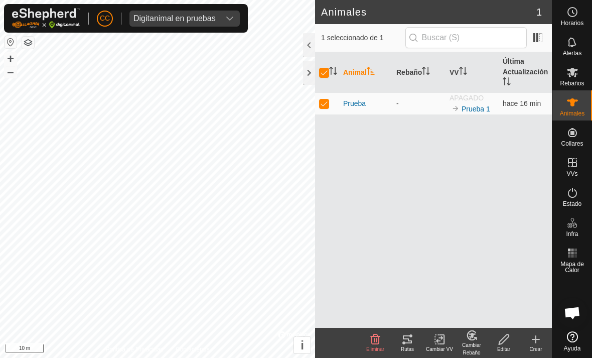
click at [477, 338] on icon at bounding box center [472, 335] width 13 height 12
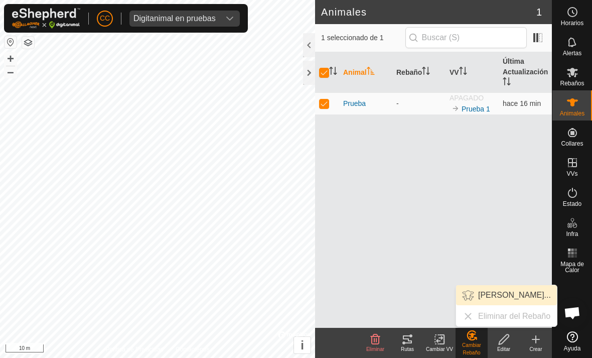
click at [521, 291] on span "Elegir Rebaño..." at bounding box center [514, 295] width 73 height 12
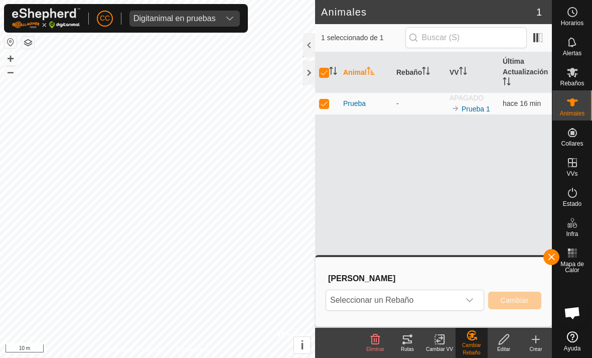
click at [456, 305] on span "Seleccionar un Rebaño" at bounding box center [392, 300] width 133 height 20
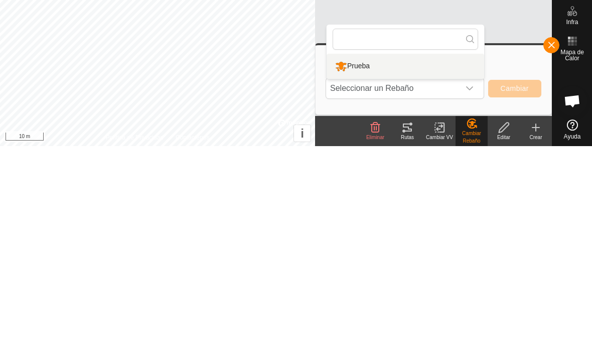
click at [371, 269] on div "Prueba" at bounding box center [353, 277] width 40 height 17
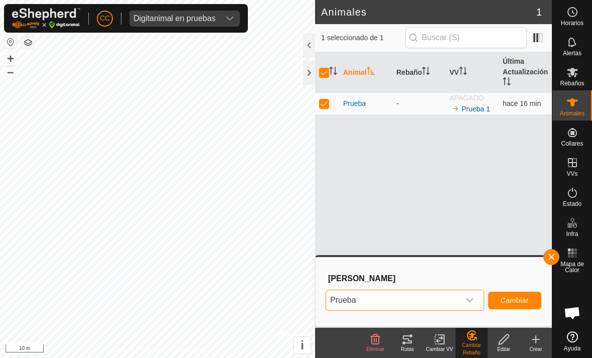
click at [525, 298] on span "Cambiar" at bounding box center [515, 300] width 28 height 8
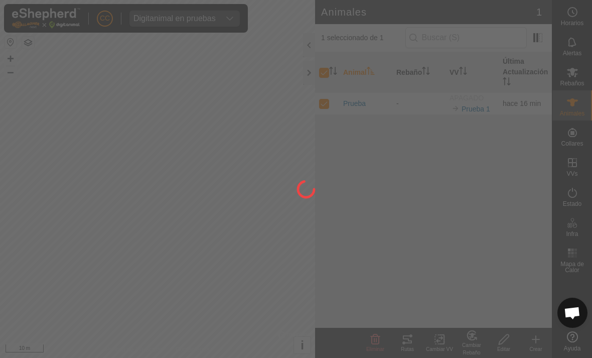
checkbox input "false"
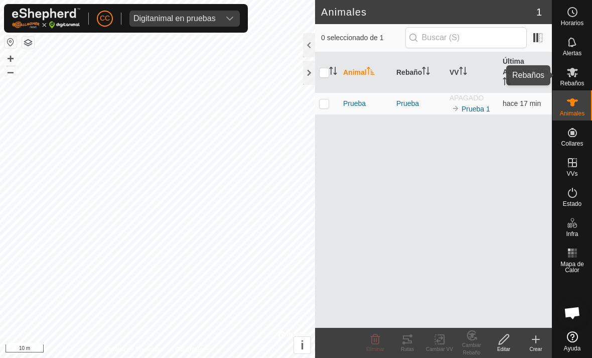
click at [578, 75] on icon at bounding box center [572, 72] width 12 height 12
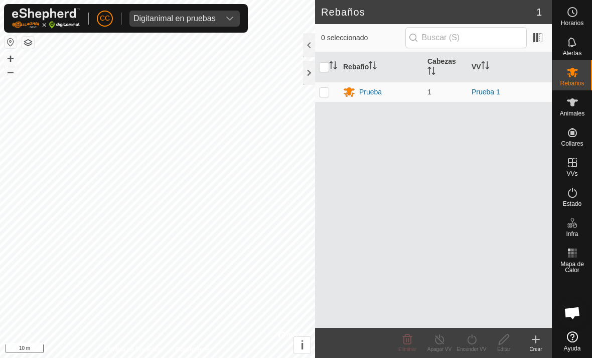
click at [329, 100] on td at bounding box center [327, 92] width 24 height 20
checkbox input "true"
click at [478, 344] on turn-on-svg-icon at bounding box center [472, 339] width 32 height 12
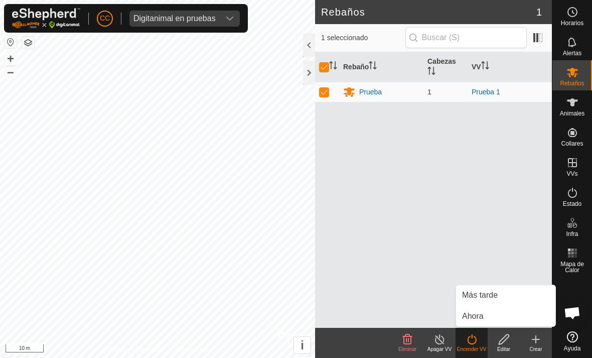
click at [486, 316] on link "Ahora" at bounding box center [505, 316] width 99 height 20
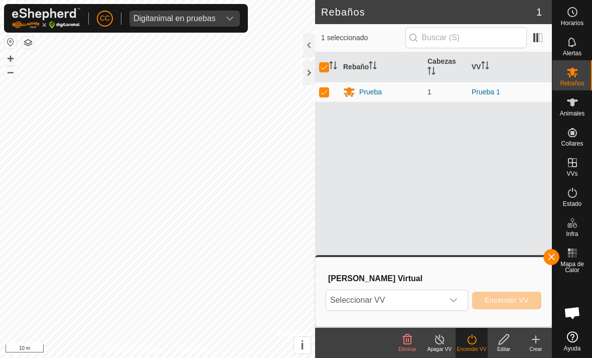
click at [419, 305] on span "Seleccionar VV" at bounding box center [384, 300] width 117 height 20
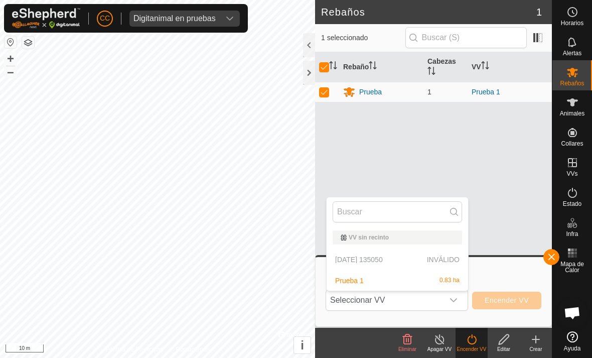
click at [405, 279] on div "Prueba 1 0.83 ha" at bounding box center [397, 280] width 129 height 12
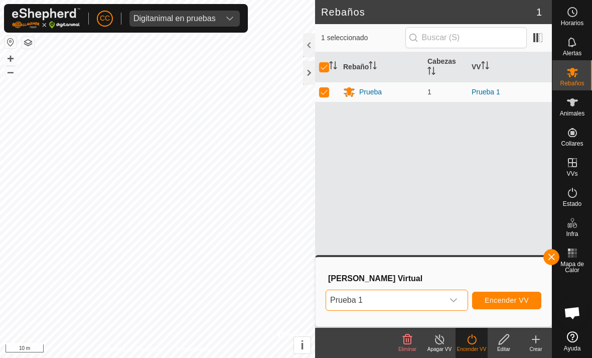
click at [517, 301] on span "Encender VV" at bounding box center [507, 300] width 44 height 8
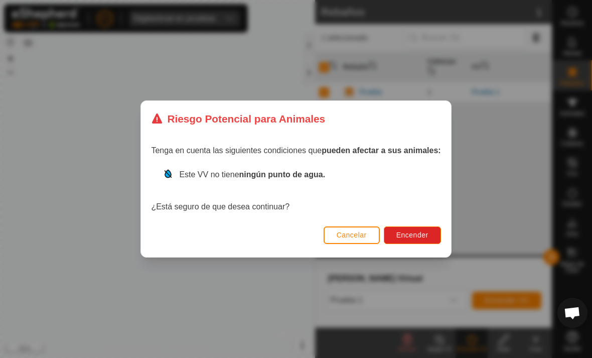
click at [427, 240] on button "Encender" at bounding box center [412, 235] width 57 height 18
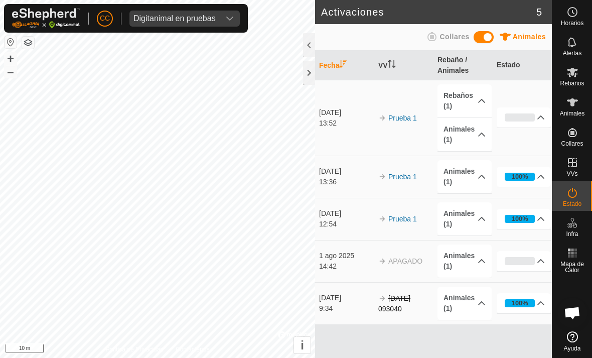
click at [315, 65] on div at bounding box center [309, 73] width 12 height 24
click at [310, 69] on div at bounding box center [309, 73] width 12 height 24
click at [579, 103] on es-animals-svg-icon at bounding box center [572, 102] width 18 height 16
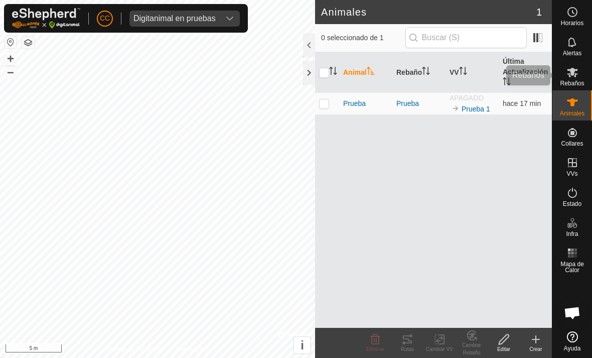
click at [580, 68] on es-mob-svg-icon at bounding box center [572, 72] width 18 height 16
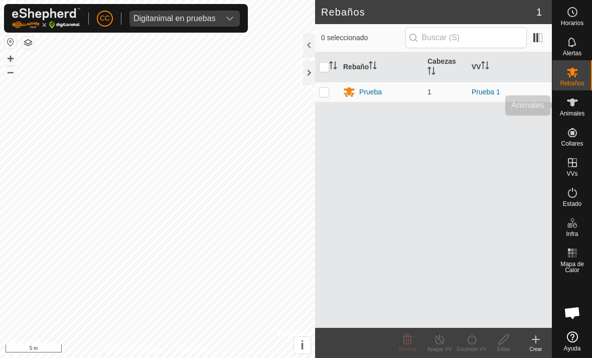
click at [574, 97] on icon at bounding box center [572, 102] width 12 height 12
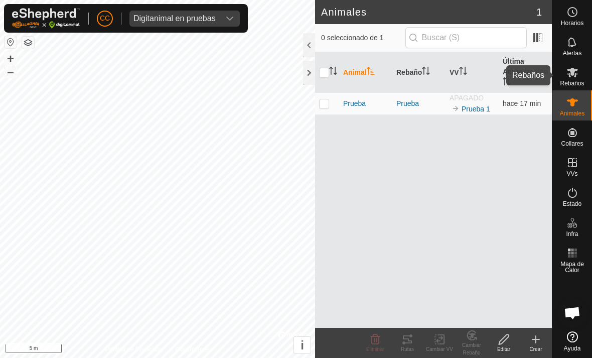
click at [575, 72] on icon at bounding box center [572, 72] width 12 height 12
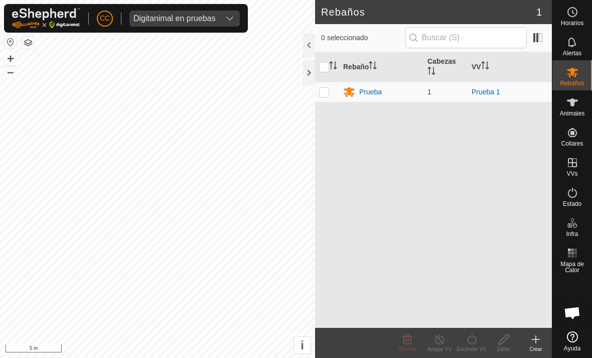
click at [330, 89] on td at bounding box center [327, 92] width 24 height 20
checkbox input "true"
click at [329, 83] on td at bounding box center [327, 92] width 24 height 20
checkbox input "false"
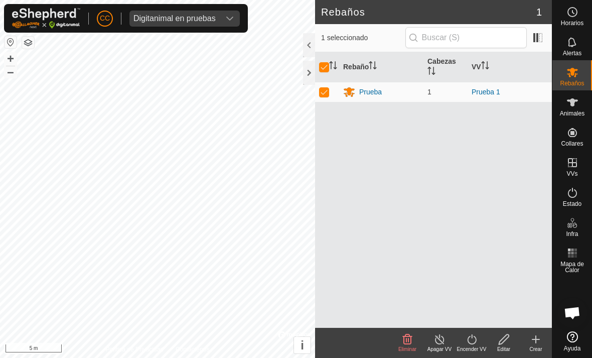
checkbox input "false"
click at [580, 107] on es-animals-svg-icon at bounding box center [572, 102] width 18 height 16
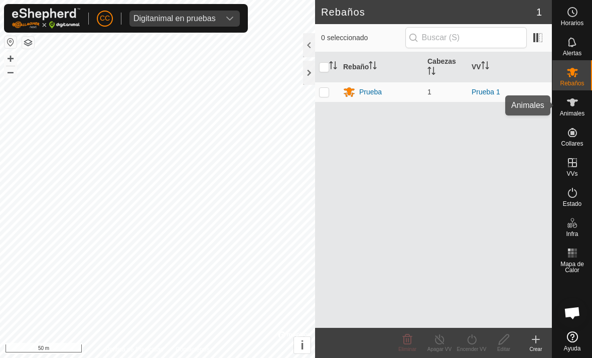
click at [576, 101] on icon at bounding box center [572, 102] width 11 height 8
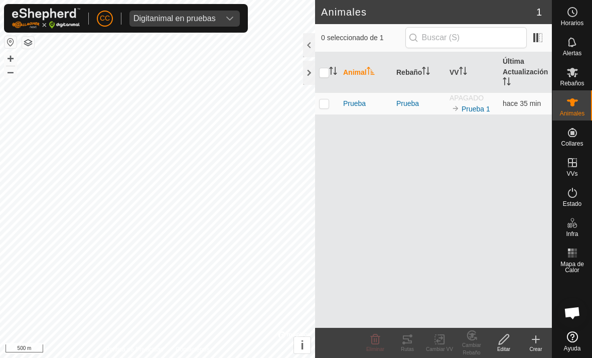
click at [13, 43] on button "button" at bounding box center [11, 42] width 12 height 12
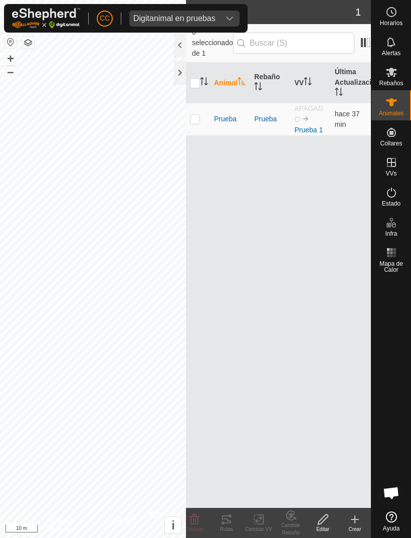
click at [361, 357] on icon at bounding box center [355, 520] width 12 height 12
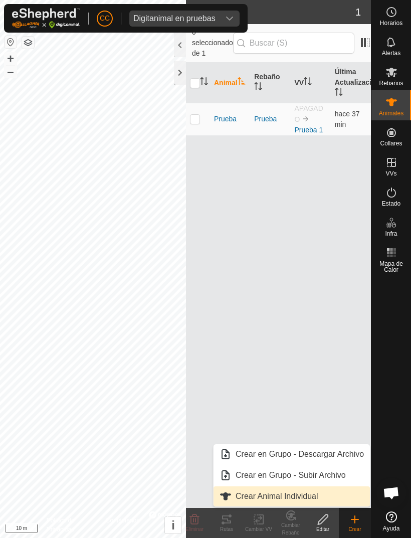
click at [248, 357] on span "Crear Animal Individual" at bounding box center [277, 497] width 83 height 12
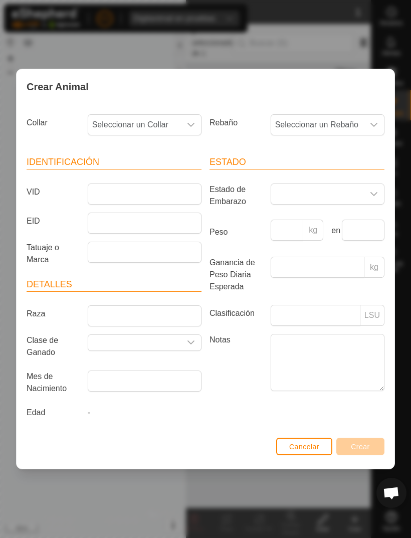
click at [62, 35] on div "Crear Animal Collar Seleccionar un Collar Rebaño Seleccionar un Rebaño Identifi…" at bounding box center [205, 269] width 411 height 538
click at [291, 357] on span "Cancelar" at bounding box center [304, 447] width 30 height 8
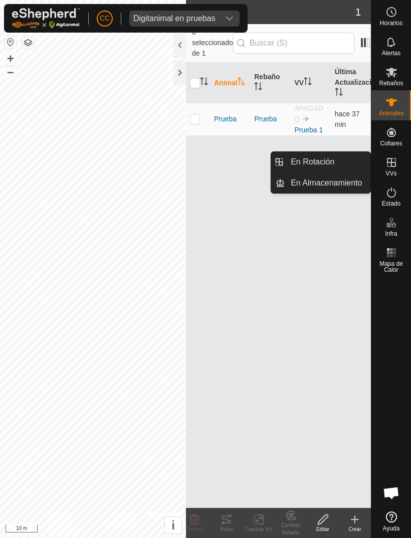
click at [310, 166] on span "En Rotación" at bounding box center [313, 162] width 44 height 12
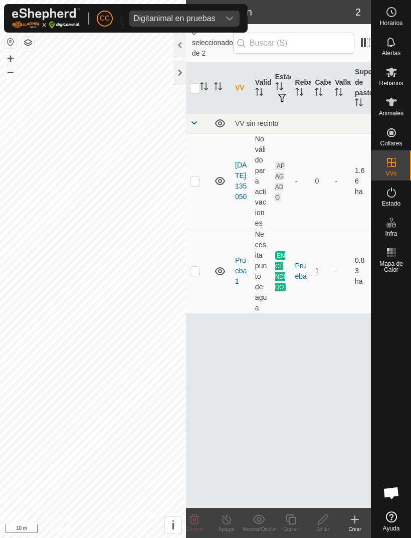
click at [350, 357] on div "Crear" at bounding box center [355, 523] width 32 height 30
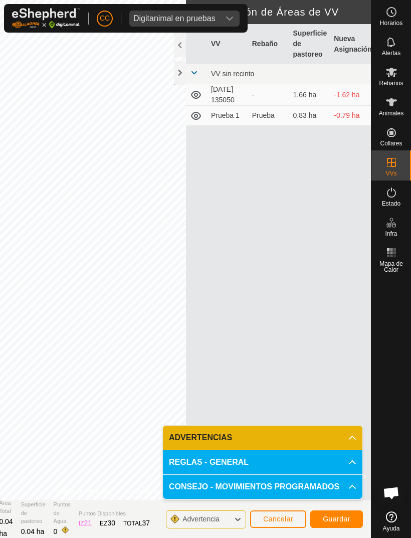
click at [327, 357] on button "Guardar" at bounding box center [337, 520] width 53 height 18
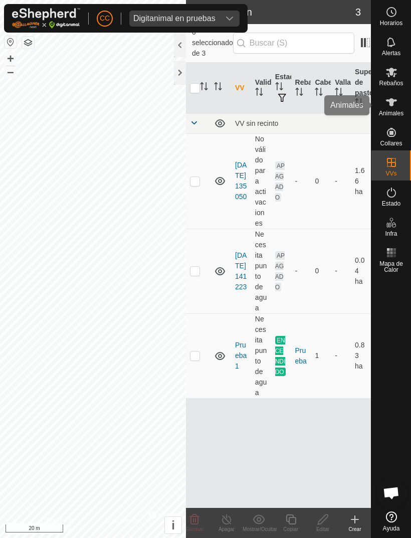
click at [391, 107] on icon at bounding box center [392, 102] width 12 height 12
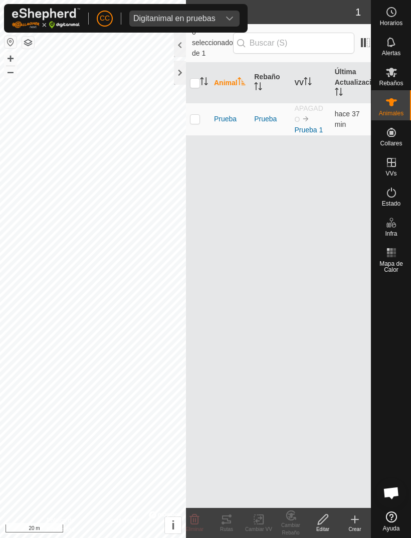
click at [201, 112] on td at bounding box center [198, 119] width 24 height 33
checkbox input "true"
click at [256, 357] on icon at bounding box center [259, 520] width 13 height 12
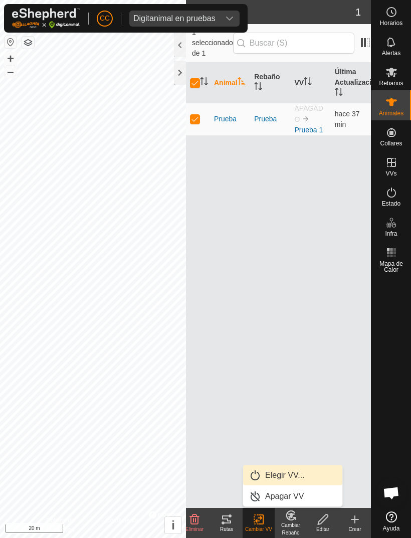
click at [271, 357] on span "Elegir VV..." at bounding box center [285, 476] width 40 height 12
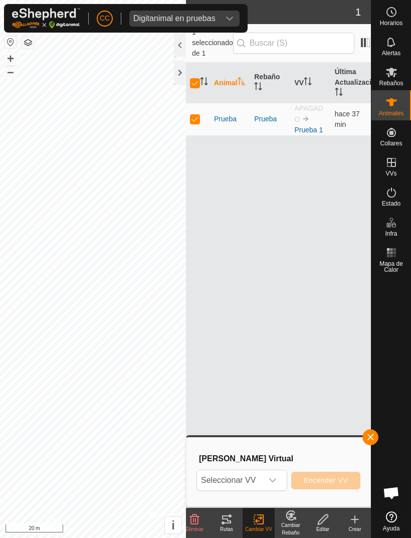
click at [256, 357] on span "Seleccionar VV" at bounding box center [230, 481] width 66 height 20
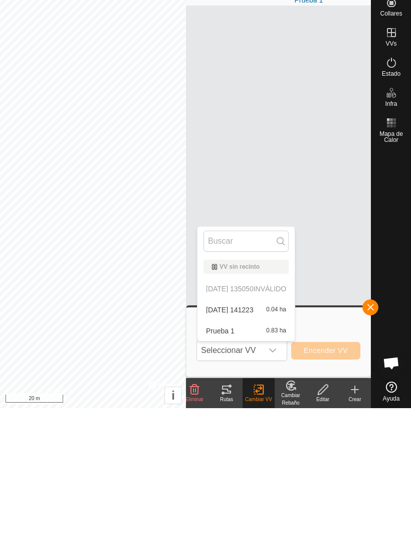
click at [229, 357] on span "[DATE] 141223" at bounding box center [230, 439] width 48 height 7
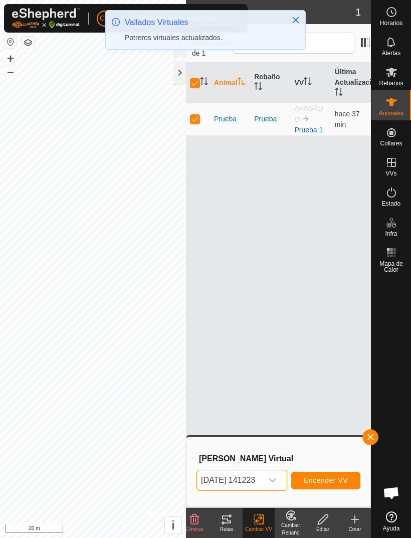
click at [326, 357] on span "Encender VV" at bounding box center [326, 481] width 44 height 8
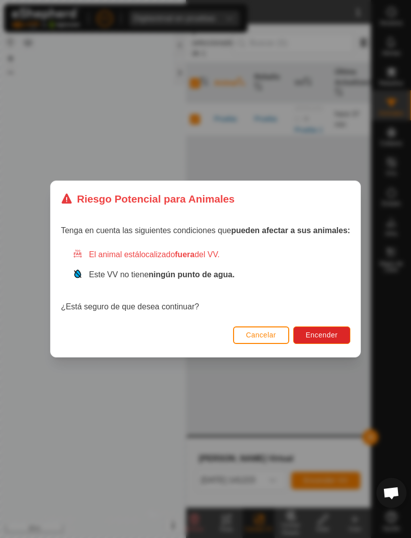
click at [334, 338] on span "Encender" at bounding box center [322, 335] width 32 height 8
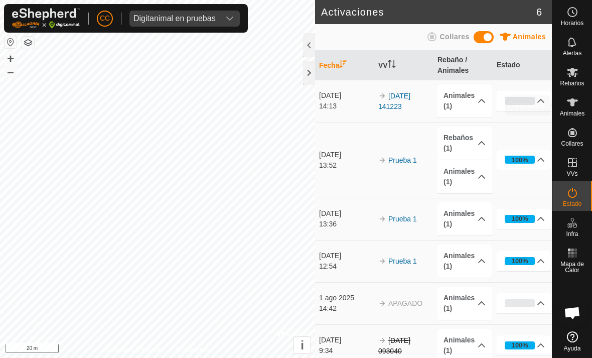
click at [571, 107] on icon at bounding box center [572, 102] width 12 height 12
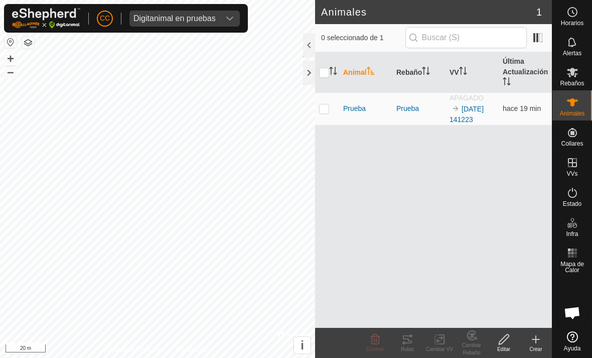
click at [325, 107] on p-checkbox at bounding box center [324, 108] width 10 height 8
checkbox input "true"
click at [325, 107] on p-checkbox at bounding box center [324, 108] width 10 height 8
checkbox input "false"
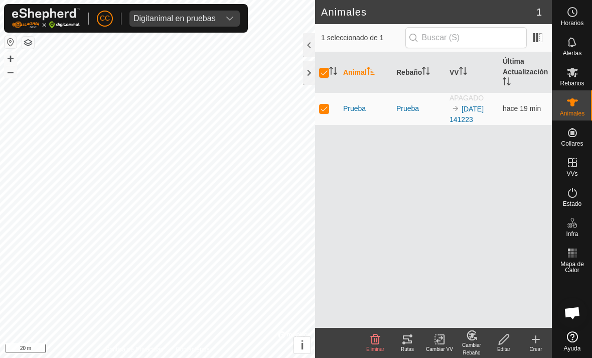
checkbox input "false"
click at [569, 196] on icon at bounding box center [572, 193] width 9 height 10
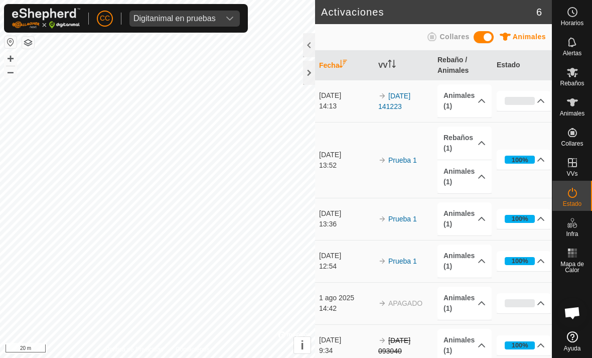
click at [477, 101] on p-accordion-header "Animales (1)" at bounding box center [464, 100] width 54 height 33
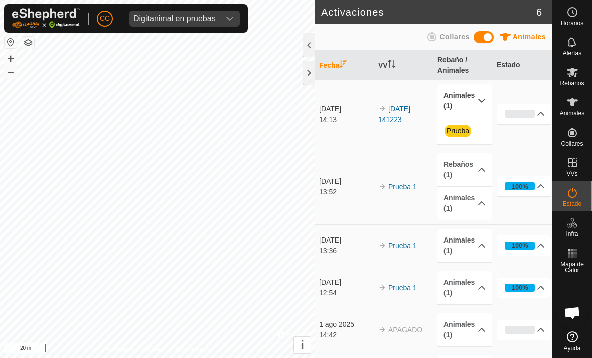
click at [520, 112] on div "0%" at bounding box center [520, 114] width 30 height 8
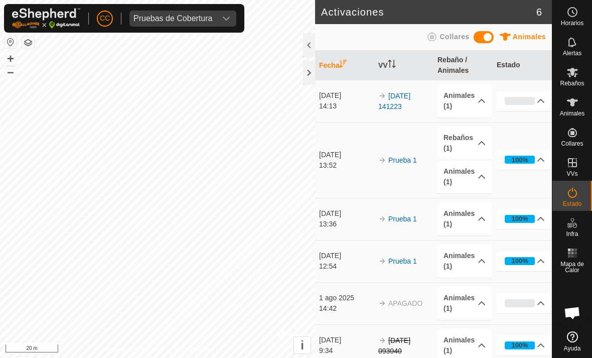
click at [305, 66] on div at bounding box center [309, 73] width 12 height 24
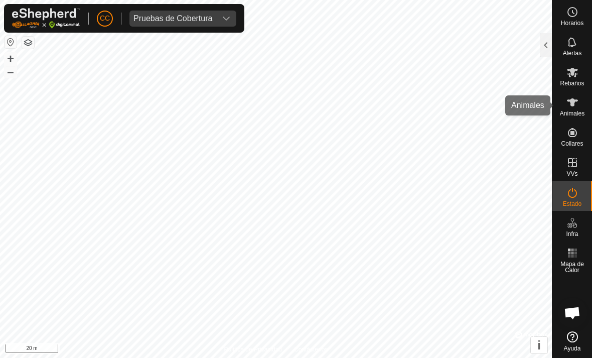
click at [572, 98] on icon at bounding box center [572, 102] width 11 height 8
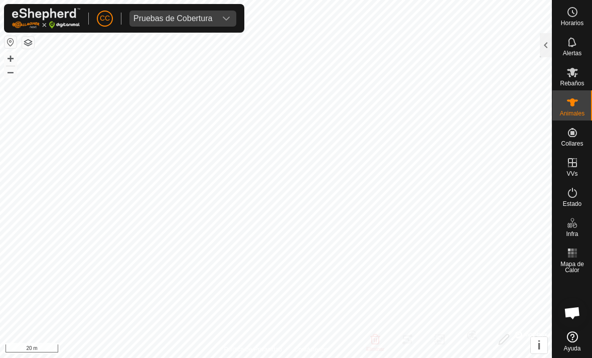
click at [545, 48] on div at bounding box center [546, 45] width 12 height 24
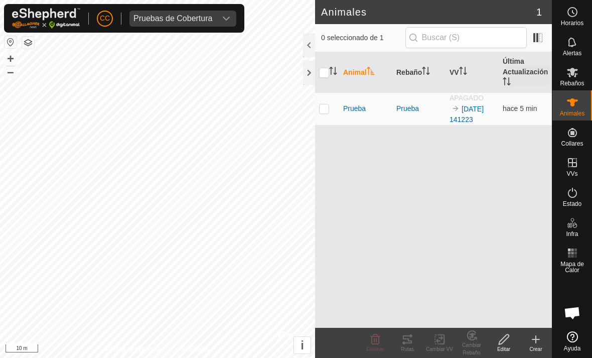
click at [574, 76] on icon at bounding box center [572, 73] width 11 height 10
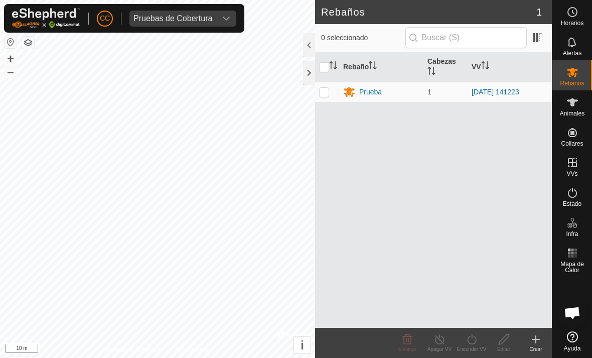
click at [330, 93] on td at bounding box center [327, 92] width 24 height 20
checkbox input "true"
click at [469, 343] on icon at bounding box center [471, 339] width 9 height 10
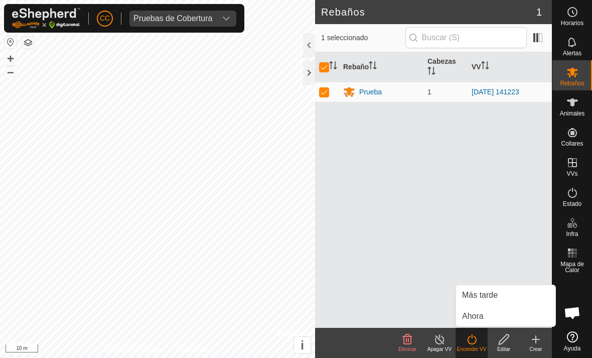
click at [390, 267] on div "Rebaño [PERSON_NAME] Prueba 1 [DATE] 141223" at bounding box center [433, 189] width 237 height 275
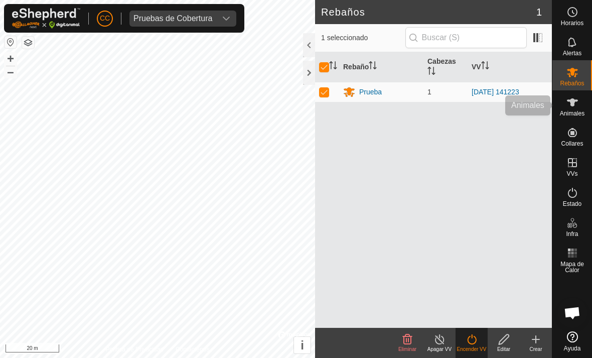
click at [570, 112] on span "Animales" at bounding box center [572, 113] width 25 height 6
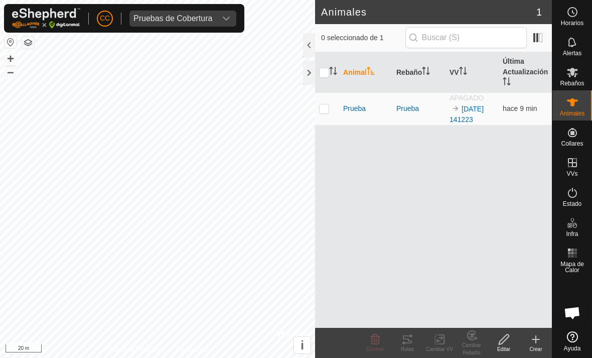
click at [325, 108] on p-checkbox at bounding box center [324, 108] width 10 height 8
checkbox input "true"
click at [414, 340] on tracks-svg-icon at bounding box center [407, 339] width 32 height 12
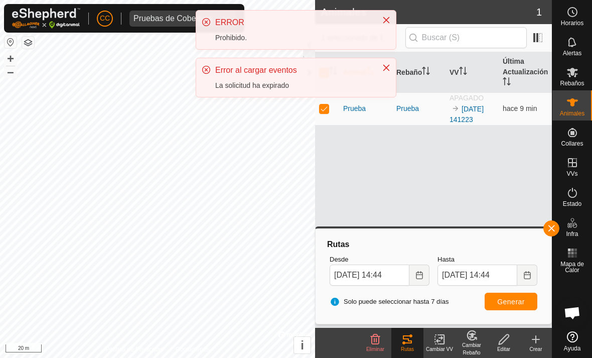
click at [509, 300] on span "Generar" at bounding box center [511, 301] width 28 height 8
click at [508, 297] on span "Generar" at bounding box center [511, 301] width 28 height 8
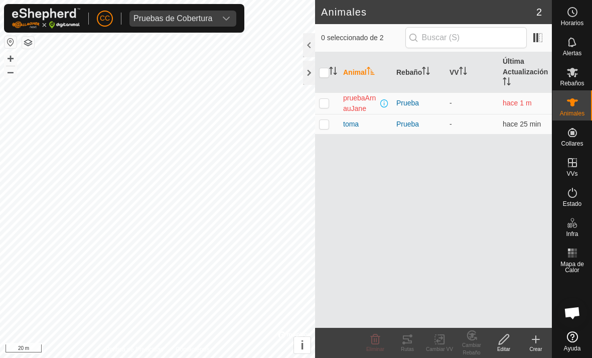
click at [198, 16] on div "Pruebas de Cobertura" at bounding box center [172, 19] width 79 height 8
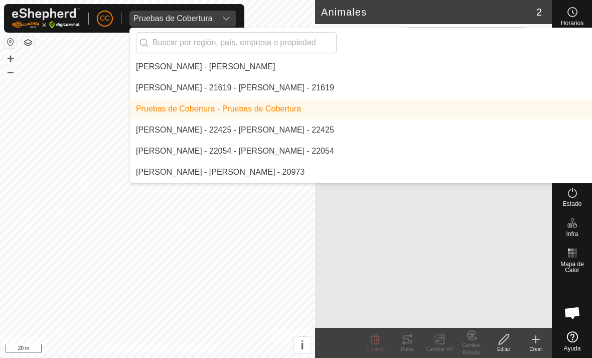
scroll to position [7337, 0]
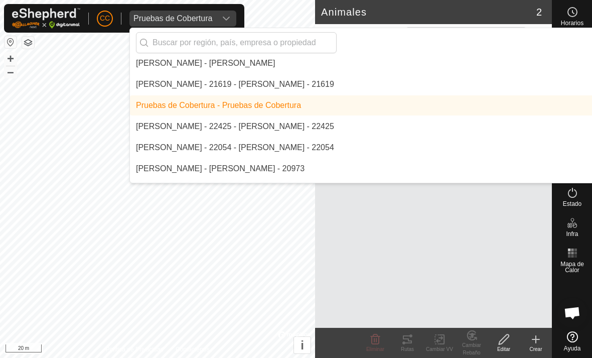
click at [184, 38] on input "text" at bounding box center [236, 42] width 201 height 21
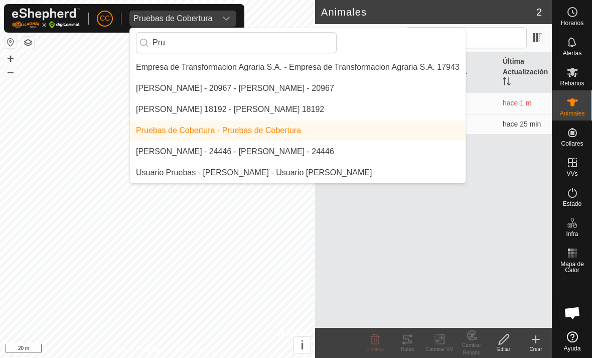
scroll to position [0, 0]
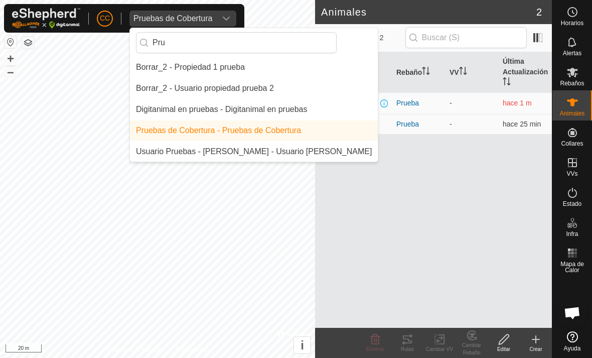
type input "Pru"
click at [179, 107] on div "Digitanimal en pruebas - Digitanimal en pruebas" at bounding box center [222, 109] width 172 height 12
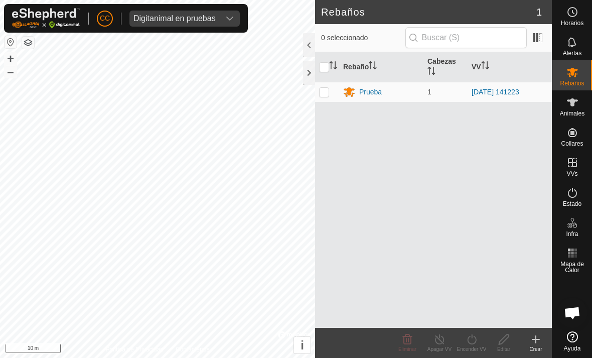
click at [325, 92] on p-checkbox at bounding box center [324, 92] width 10 height 8
checkbox input "true"
click at [569, 106] on icon at bounding box center [572, 102] width 12 height 12
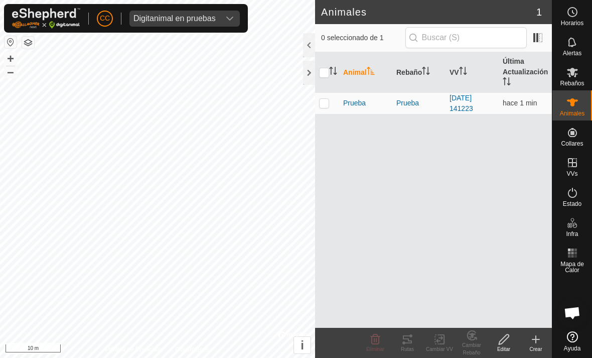
click at [331, 107] on td at bounding box center [327, 103] width 24 height 22
checkbox input "true"
click at [407, 349] on div "Rutas" at bounding box center [407, 349] width 32 height 8
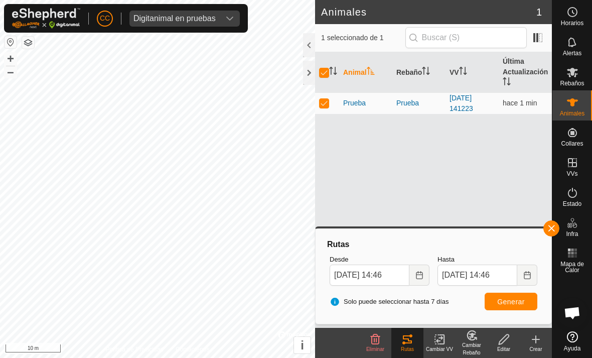
click at [506, 299] on span "Generar" at bounding box center [511, 301] width 28 height 8
click at [574, 98] on icon at bounding box center [572, 102] width 12 height 12
click at [558, 226] on button "button" at bounding box center [551, 228] width 16 height 16
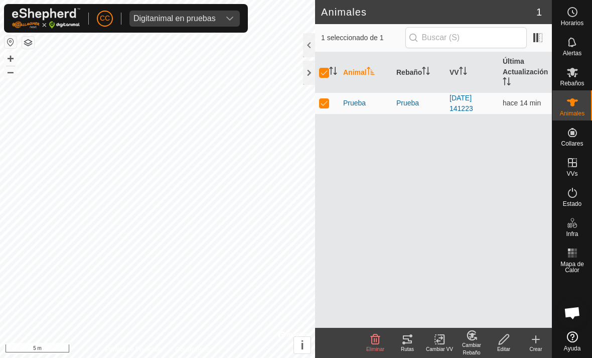
click at [30, 43] on button "button" at bounding box center [28, 43] width 12 height 12
click at [405, 338] on icon at bounding box center [407, 339] width 9 height 8
